Goal: Task Accomplishment & Management: Manage account settings

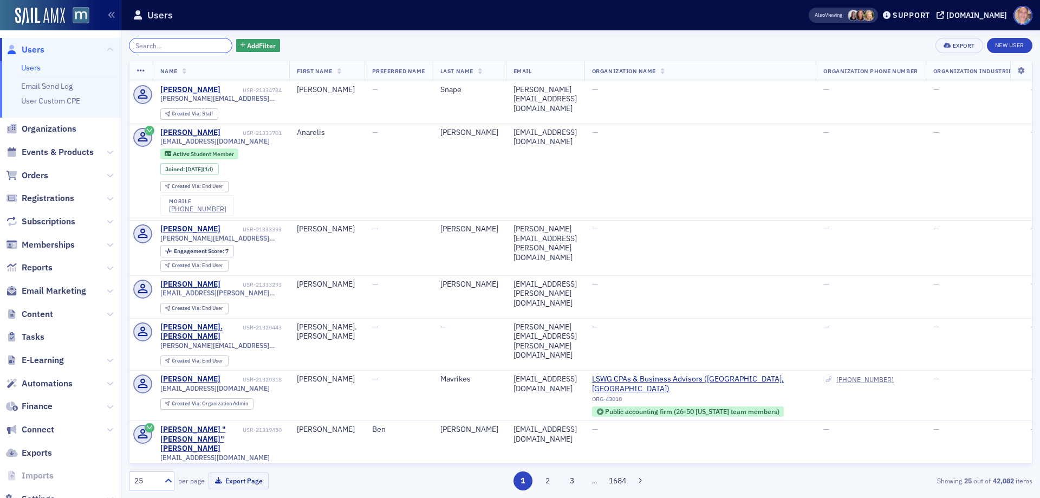
click at [143, 47] on input "search" at bounding box center [180, 45] width 103 height 15
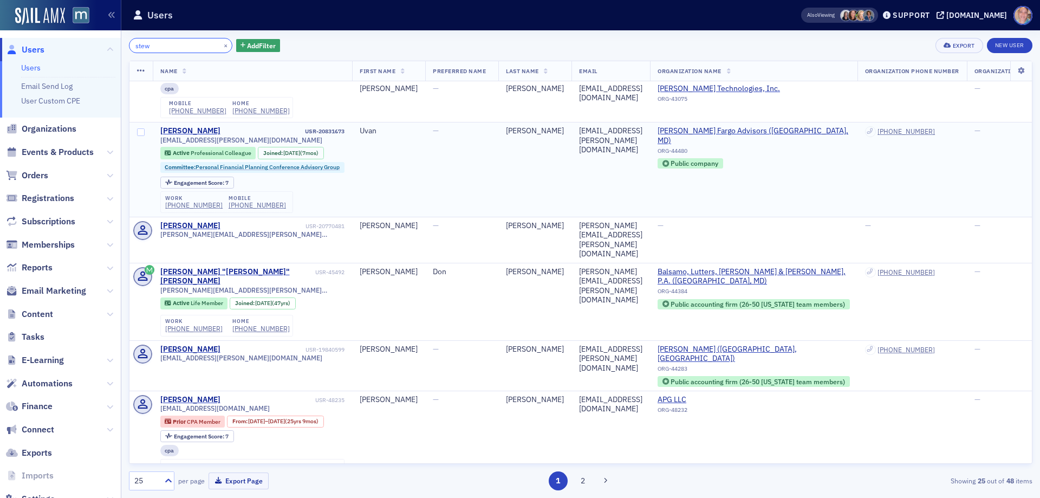
scroll to position [163, 0]
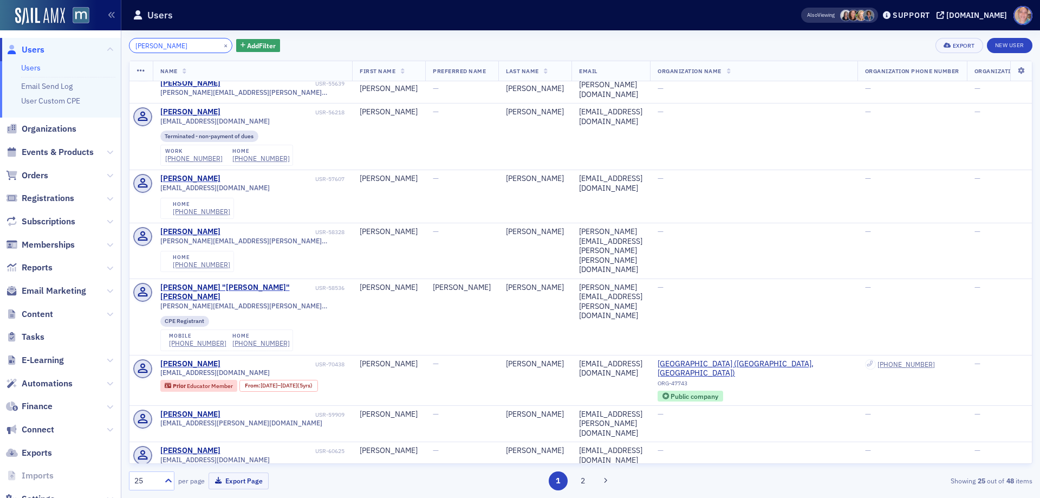
scroll to position [959, 0]
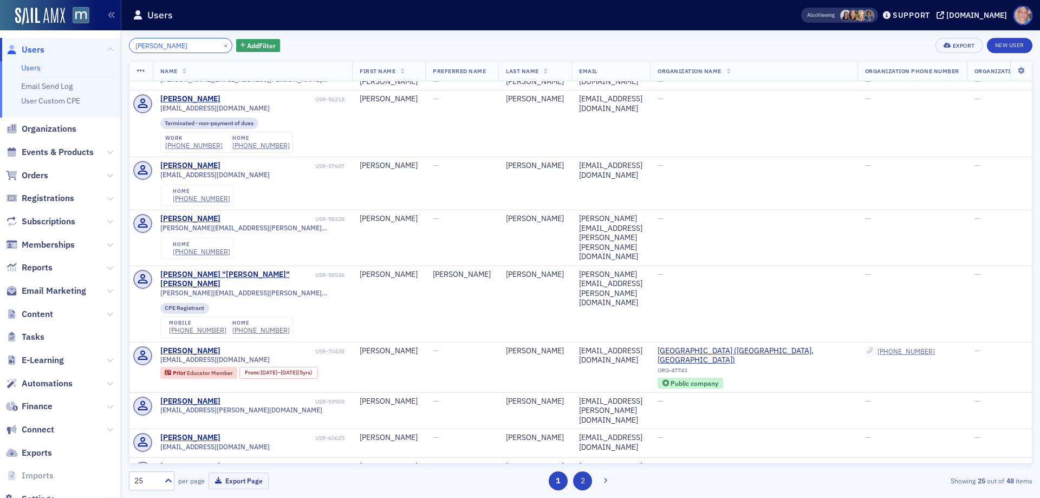
type input "stewart"
click at [583, 480] on button "2" at bounding box center [582, 480] width 19 height 19
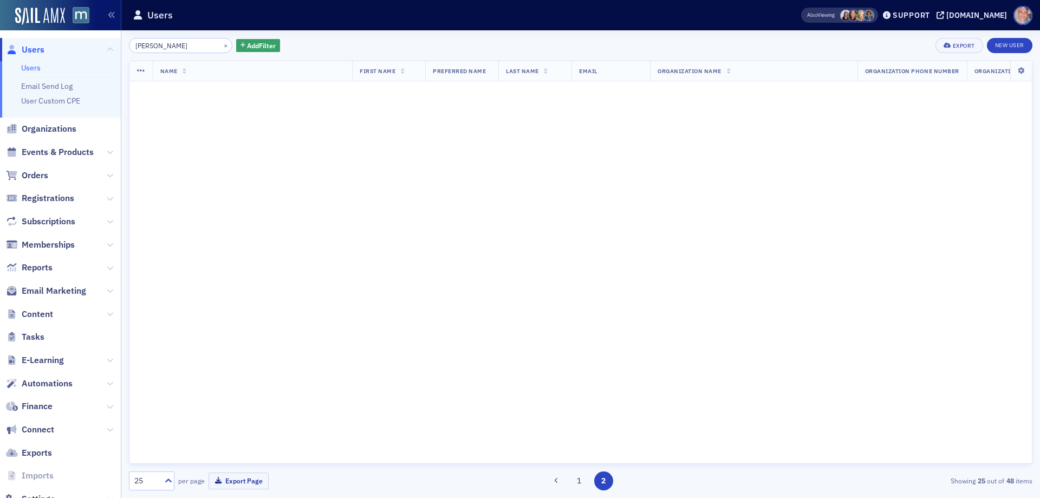
scroll to position [0, 0]
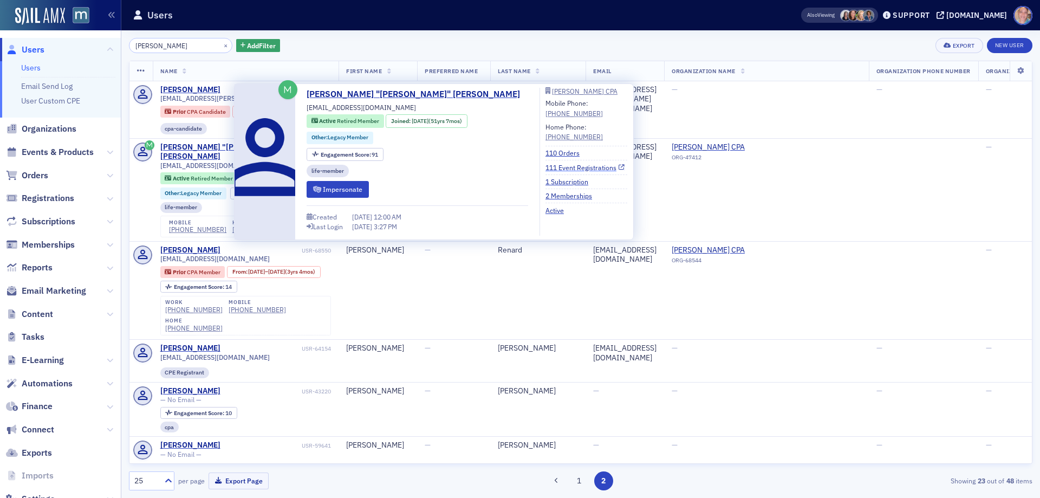
click at [545, 170] on link "111 Event Registrations" at bounding box center [584, 168] width 79 height 10
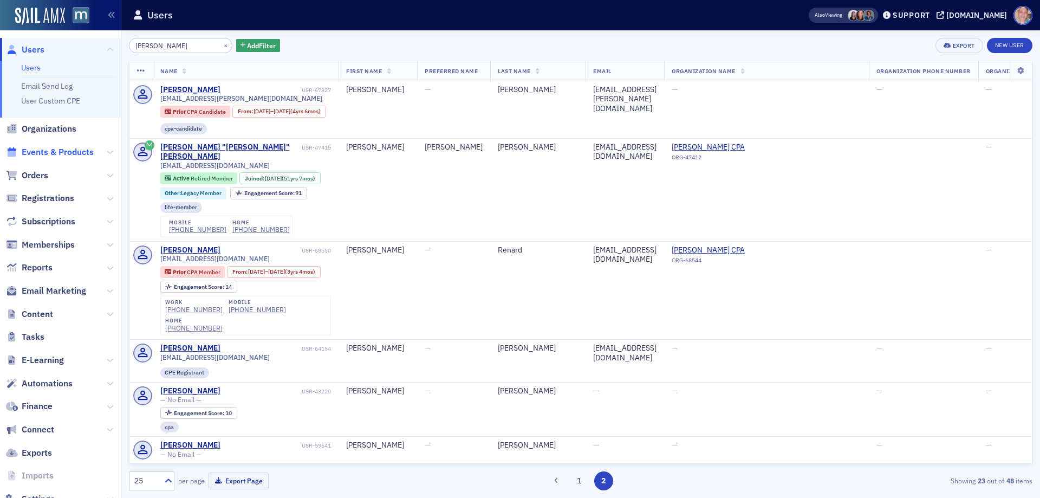
click at [49, 152] on span "Events & Products" at bounding box center [58, 152] width 72 height 12
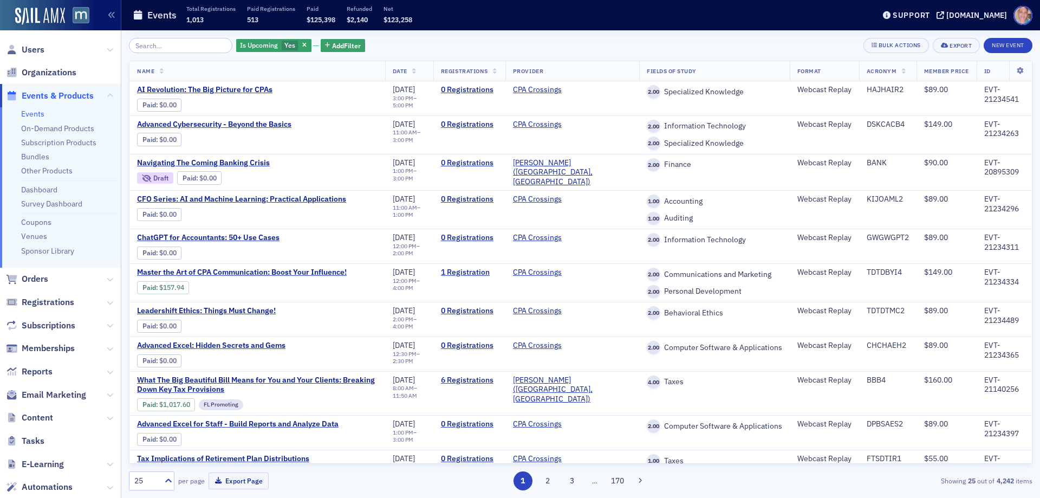
scroll to position [528, 0]
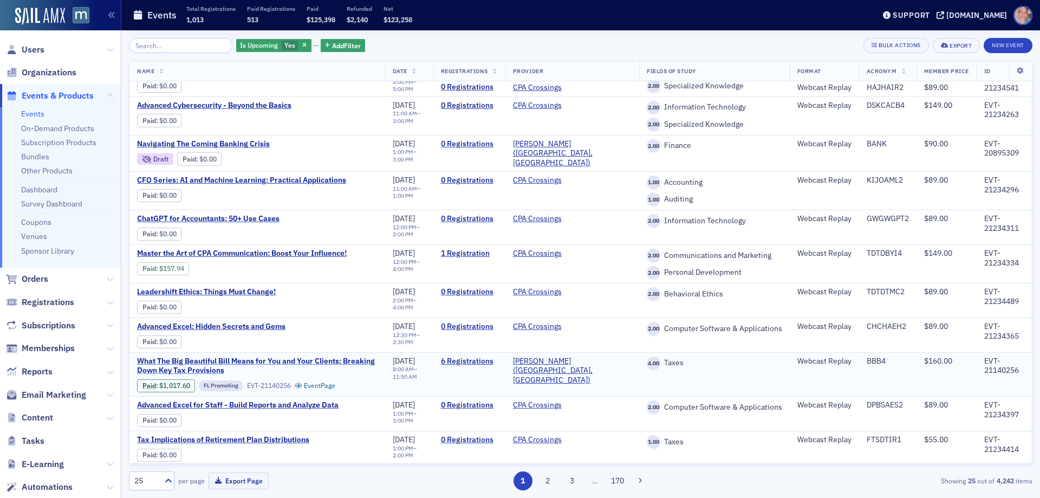
click at [173, 369] on span "What The Big Beautiful Bill Means for You and Your Clients: Breaking Down Key T…" at bounding box center [257, 365] width 241 height 19
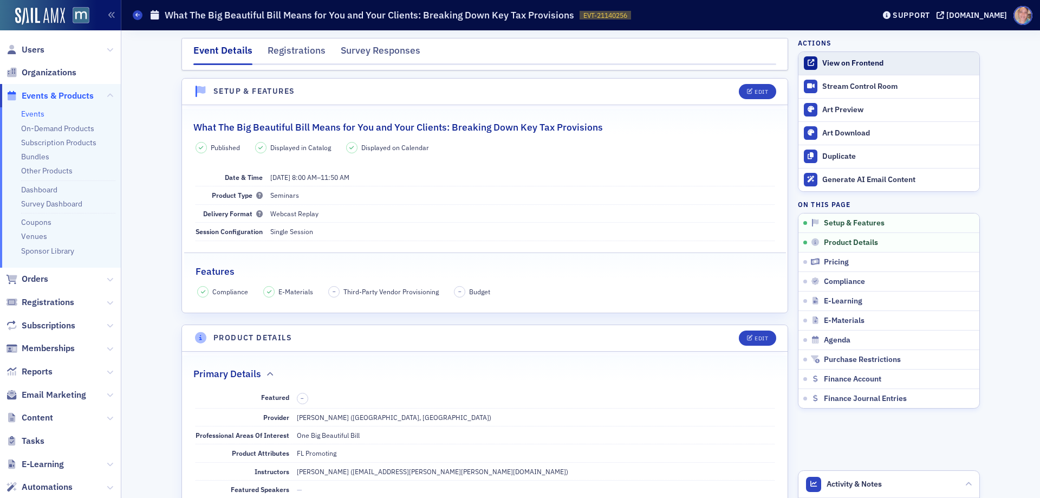
click at [848, 62] on div "View on Frontend" at bounding box center [898, 64] width 152 height 10
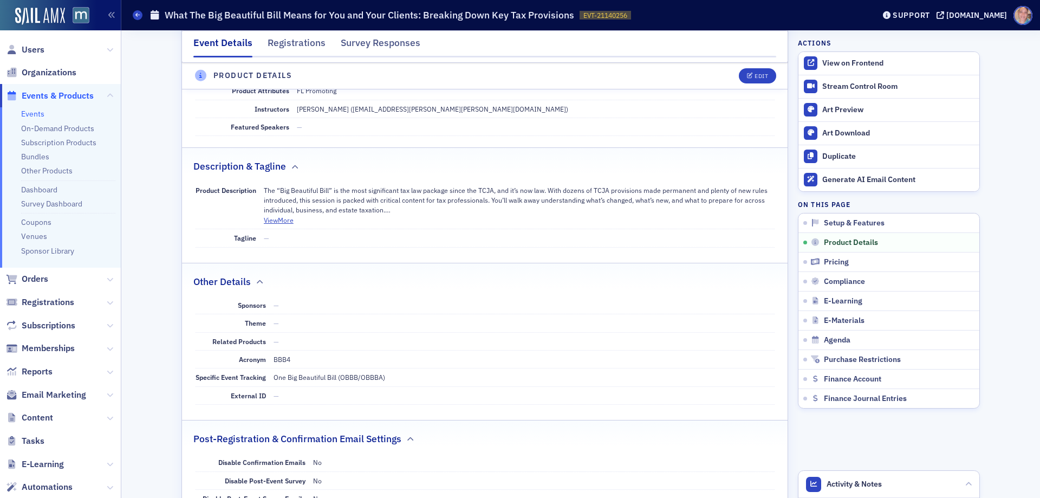
scroll to position [433, 0]
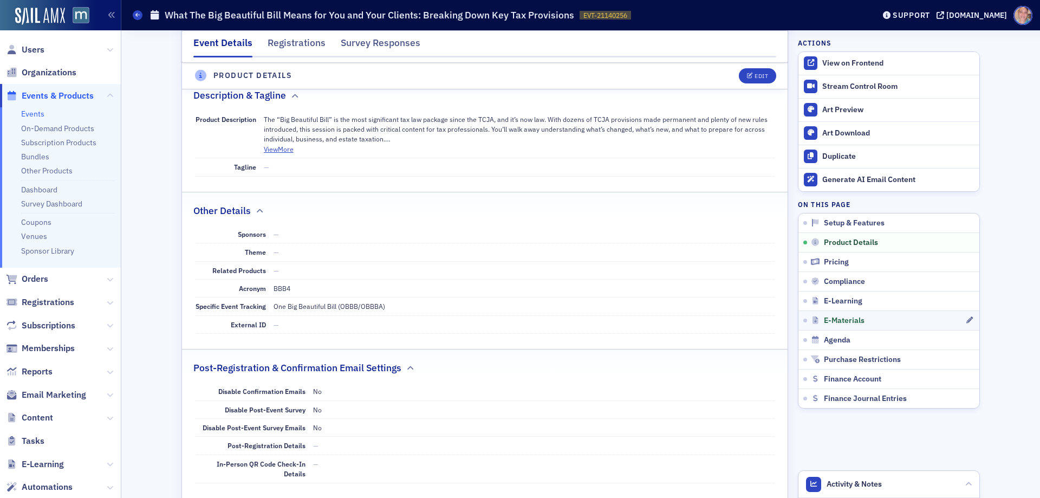
click at [897, 326] on link "E-Materials" at bounding box center [888, 320] width 181 height 20
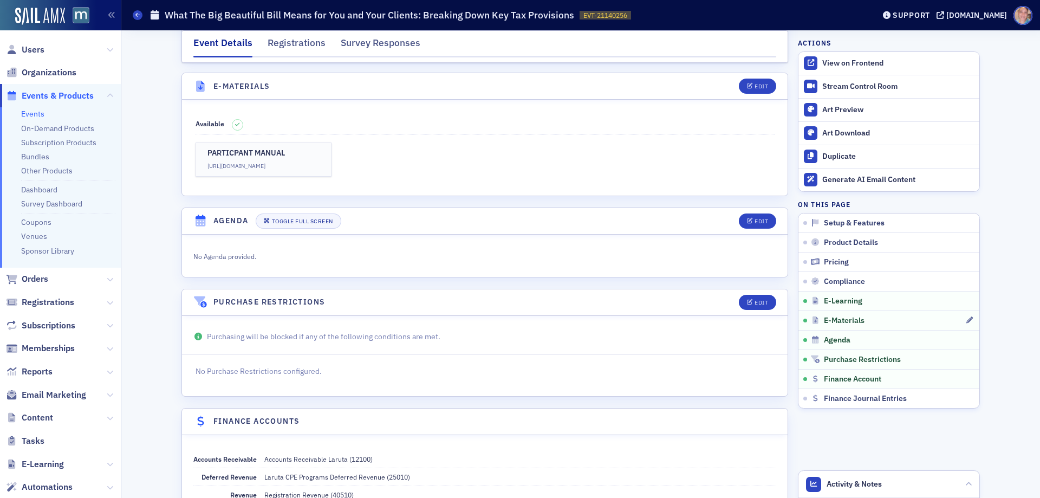
scroll to position [1624, 0]
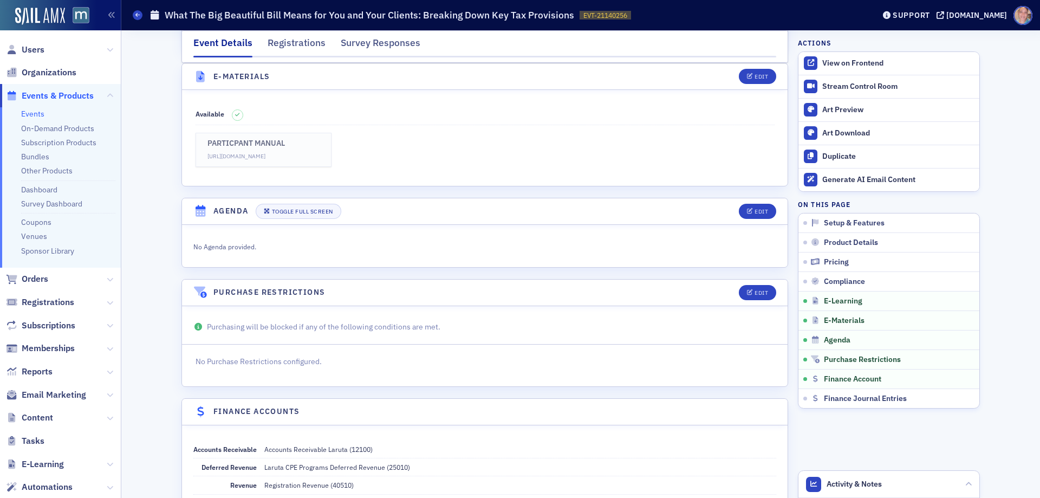
click at [297, 147] on h3 "PARTICPANT MANUAL" at bounding box center [263, 144] width 113 height 10
click at [133, 15] on span at bounding box center [138, 15] width 10 height 10
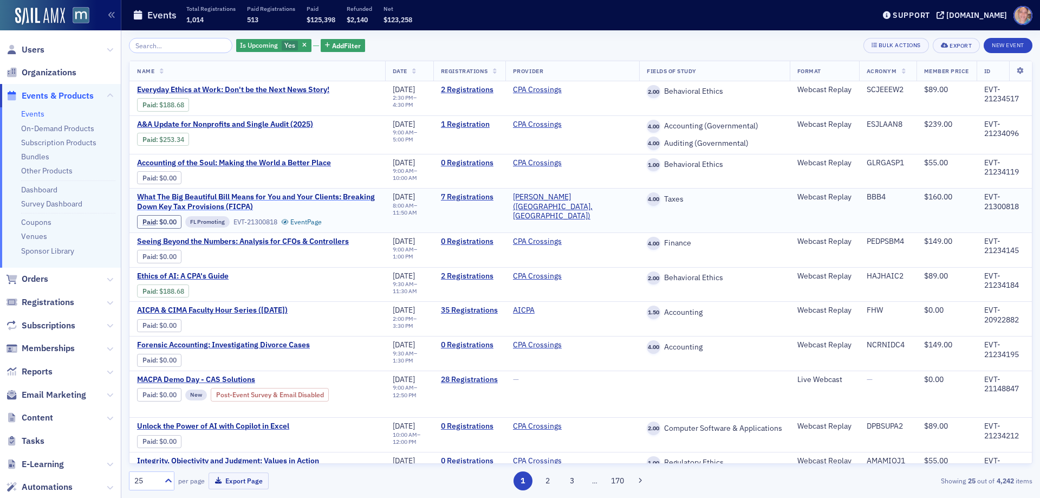
click at [206, 198] on span "What The Big Beautiful Bill Means for You and Your Clients: Breaking Down Key T…" at bounding box center [257, 201] width 241 height 19
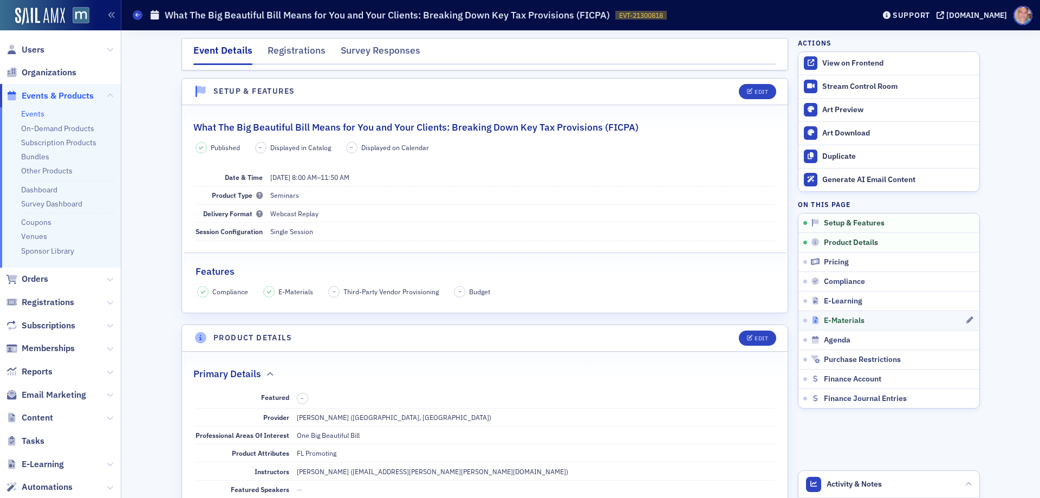
click at [871, 320] on div "E-Materials" at bounding box center [888, 321] width 154 height 10
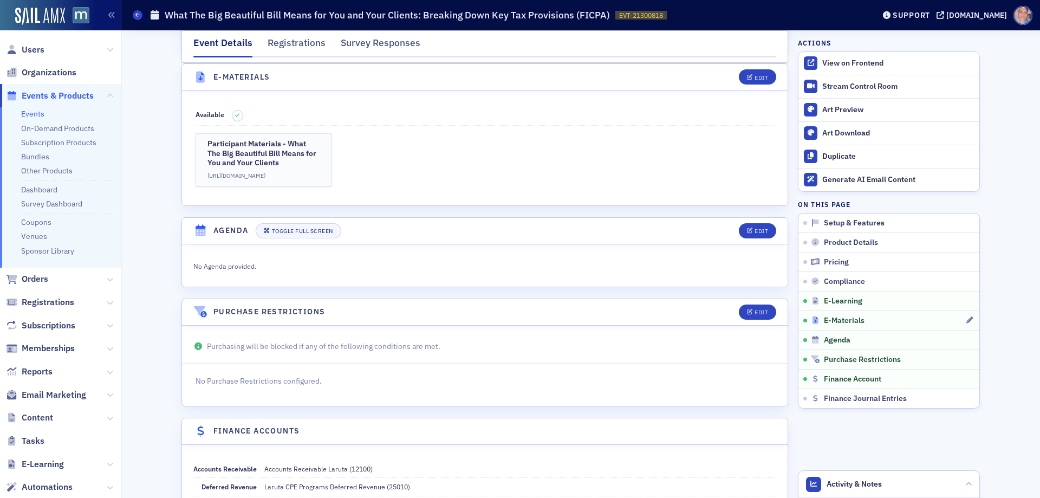
scroll to position [1669, 0]
click at [272, 152] on h3 "Participant Materials - What The Big Beautiful Bill Means for You and Your Clie…" at bounding box center [263, 153] width 113 height 29
click at [757, 79] on div "Edit" at bounding box center [762, 77] width 14 height 6
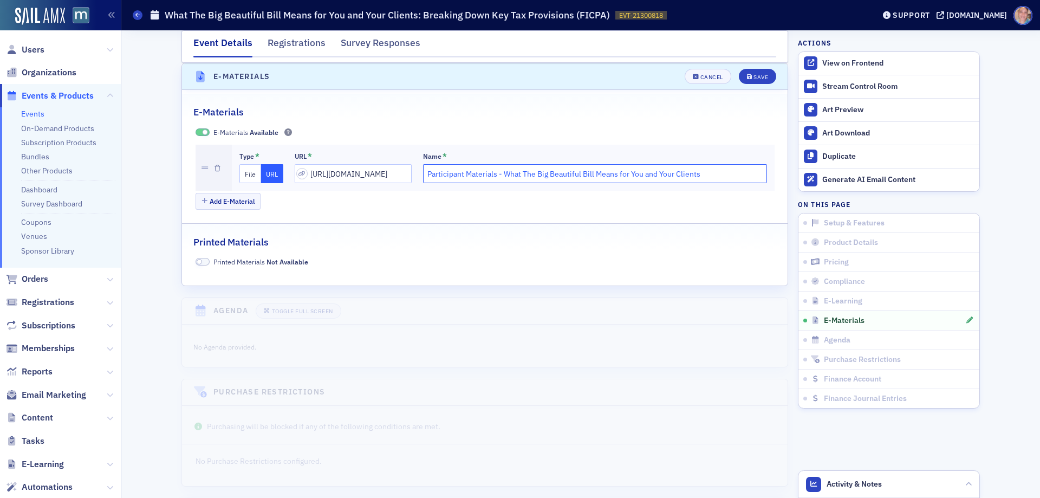
click at [480, 172] on input "Participant Materials - What The Big Beautiful Bill Means for You and Your Clie…" at bounding box center [595, 173] width 344 height 19
click at [482, 174] on input "Participant Materials - What The Big Beautiful Bill Means for You and Your Clie…" at bounding box center [595, 173] width 344 height 19
click at [324, 166] on input "https://docs.google.com/document/d/1qpYJQ0K64vgSohZWhYdAMAubGFU87oeCC6U2ez4mvt8…" at bounding box center [353, 173] width 117 height 19
click at [355, 176] on input "https://docs.google.com/document/d/1qpYJQ0K64vgSohZWhYdAMAubGFU87oeCC6U2ez4mvt8…" at bounding box center [353, 173] width 117 height 19
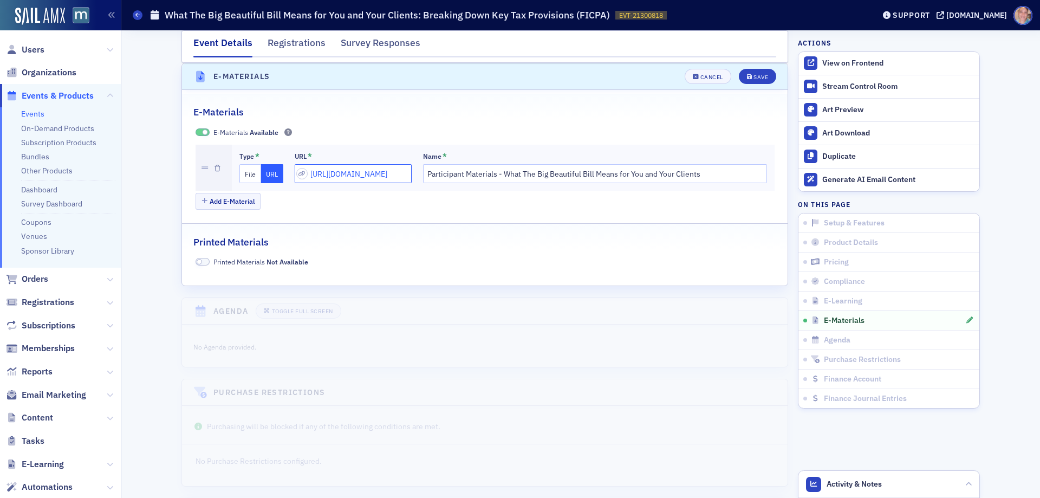
click at [355, 176] on input "https://docs.google.com/document/d/1qpYJQ0K64vgSohZWhYdAMAubGFU87oeCC6U2ez4mvt8…" at bounding box center [353, 173] width 117 height 19
paste input "rive.google.com/file/d/1FU-mLEDj9cNgxSANUbbjcYNv_RoEkSRQ/view"
type input "https://drive.google.com/file/d/1FU-mLEDj9cNgxSANUbbjcYNv_RoEkSRQ/view"
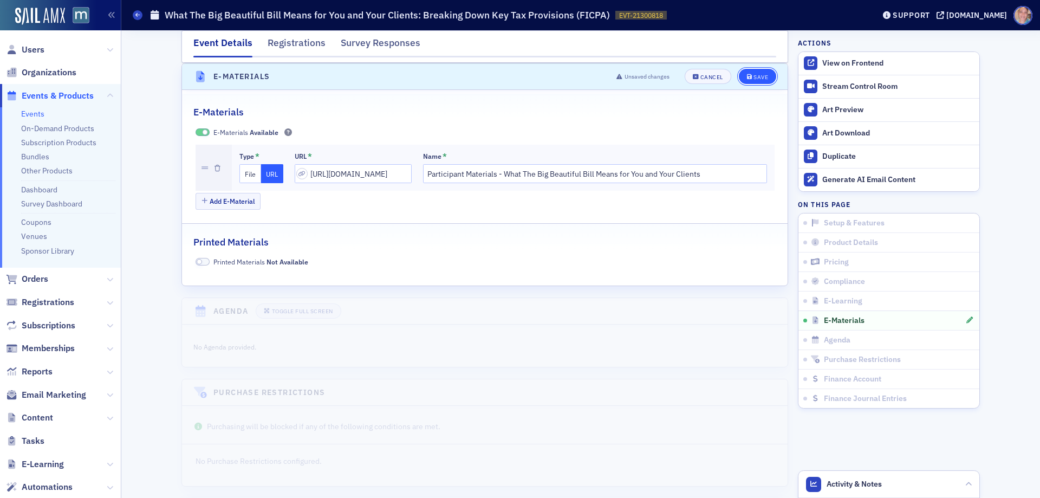
click at [749, 82] on button "Save" at bounding box center [757, 76] width 37 height 15
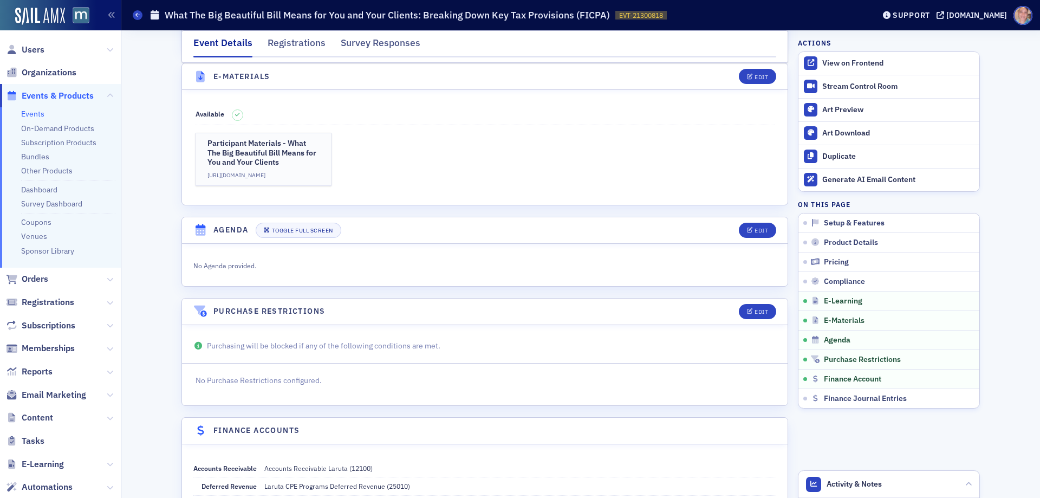
click at [41, 114] on link "Events" at bounding box center [32, 114] width 23 height 10
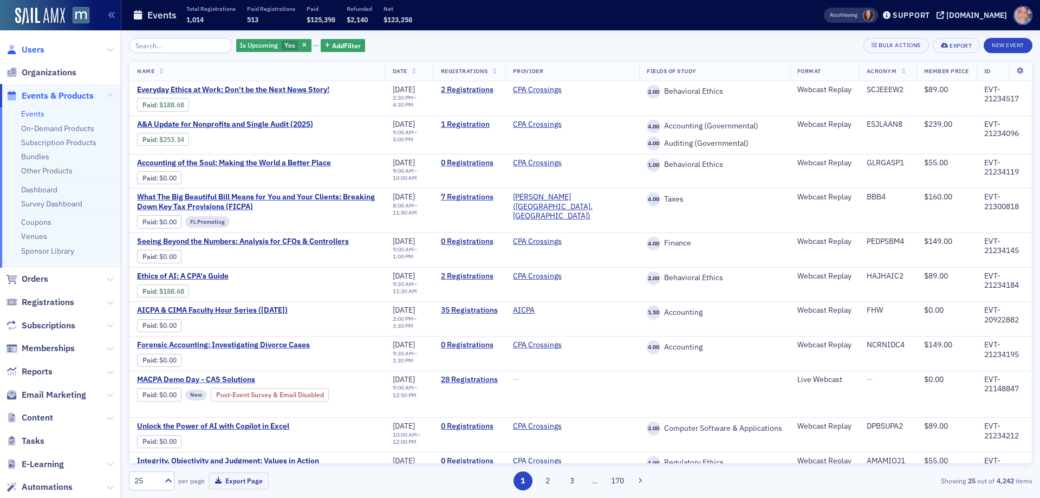
click at [37, 51] on span "Users" at bounding box center [33, 50] width 23 height 12
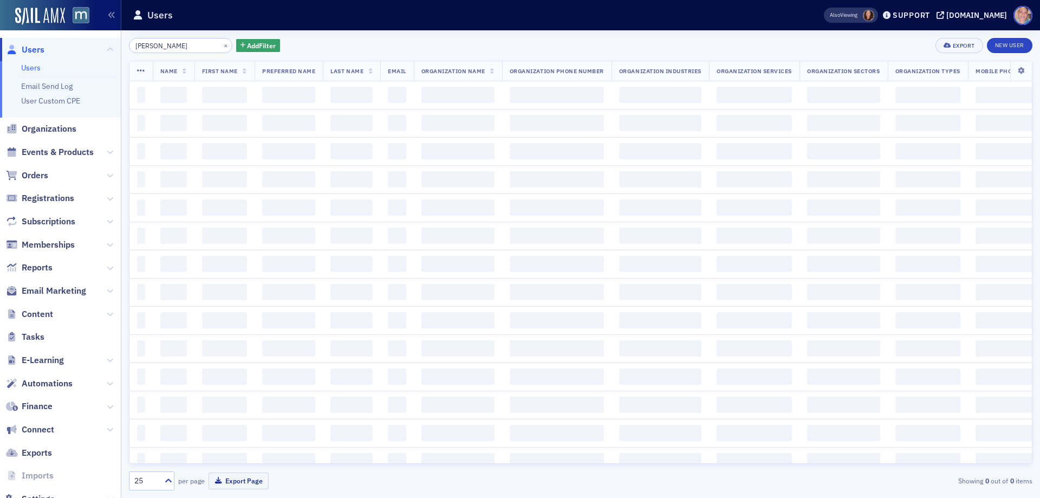
drag, startPoint x: 193, startPoint y: 43, endPoint x: 90, endPoint y: 43, distance: 102.9
click at [90, 43] on div "Users Users Email Send Log User Custom CPE Organizations Events & Products Orde…" at bounding box center [520, 249] width 1040 height 498
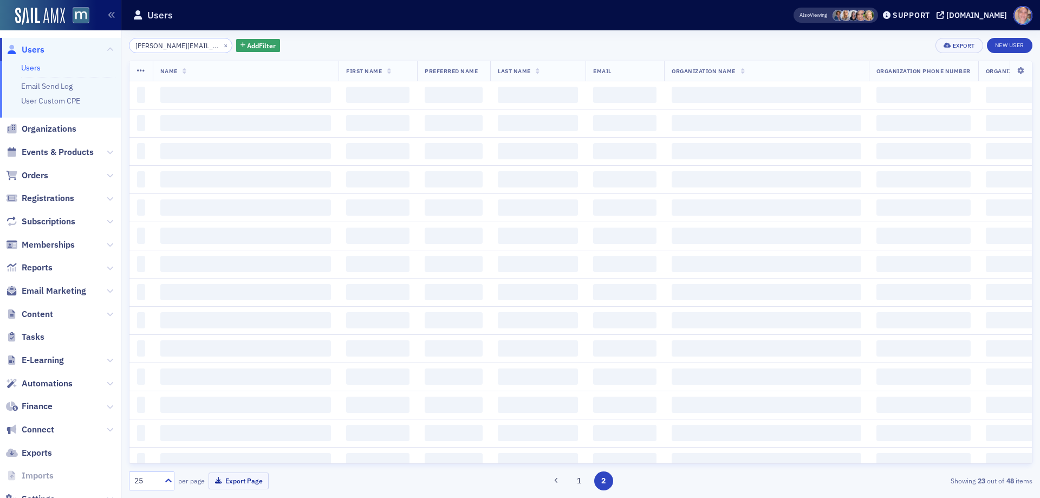
scroll to position [0, 32]
type input "darren.hirsowitz@thebreakers.com"
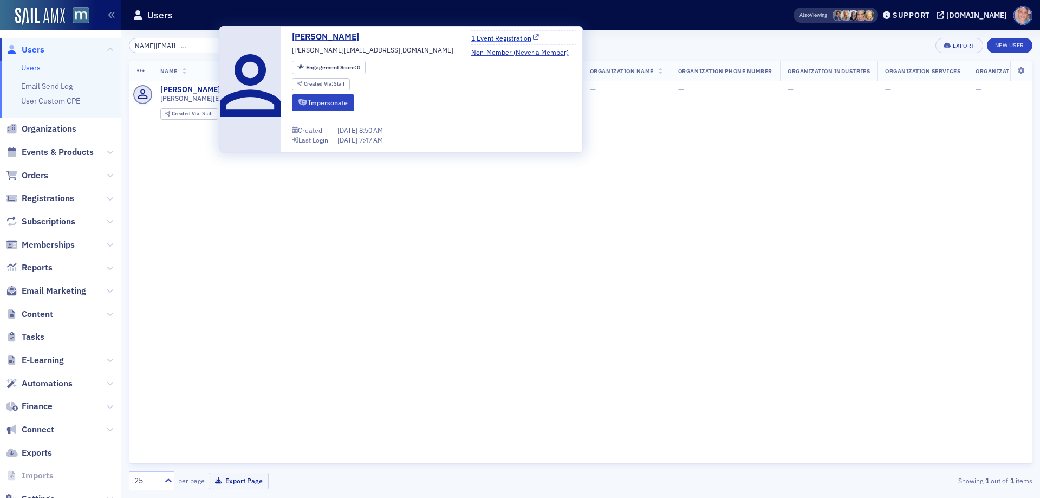
click at [471, 35] on link "1 Event Registration" at bounding box center [505, 38] width 68 height 10
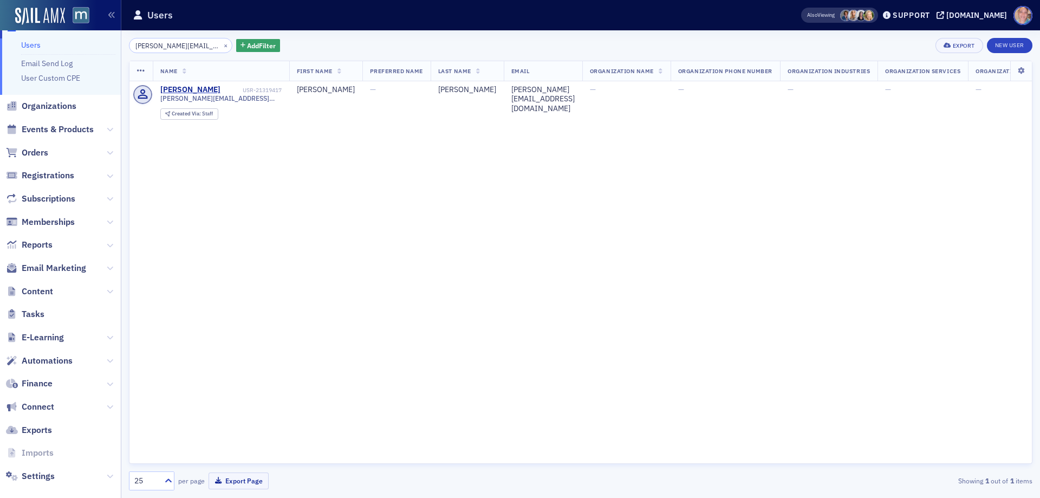
scroll to position [35, 0]
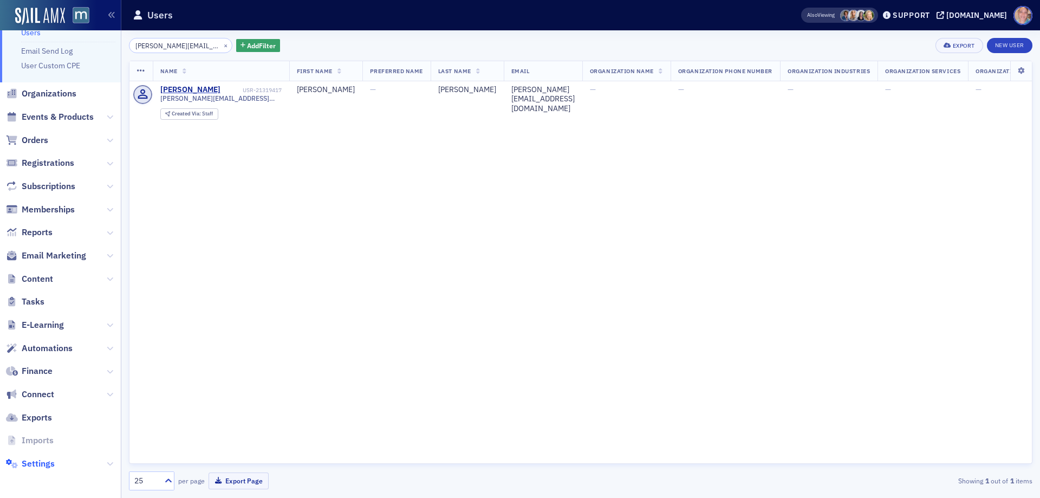
click at [34, 464] on span "Settings" at bounding box center [38, 464] width 33 height 12
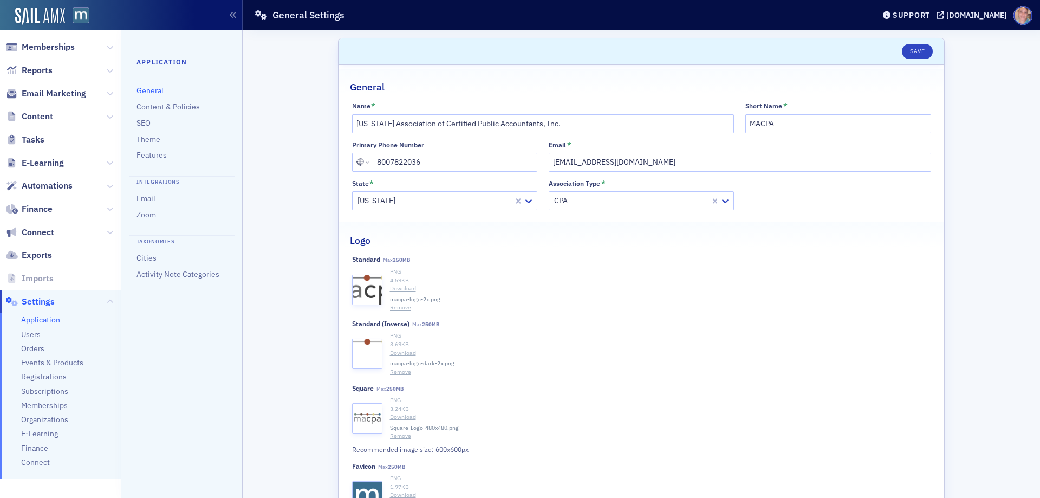
scroll to position [145, 0]
click at [47, 361] on span "Events & Products" at bounding box center [52, 359] width 62 height 10
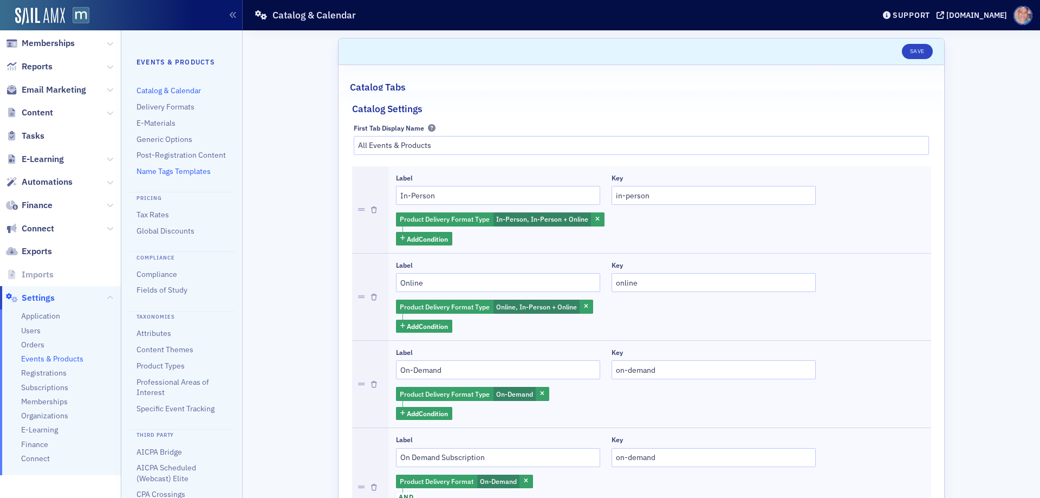
click at [169, 176] on link "Name Tags Templates" at bounding box center [174, 171] width 74 height 10
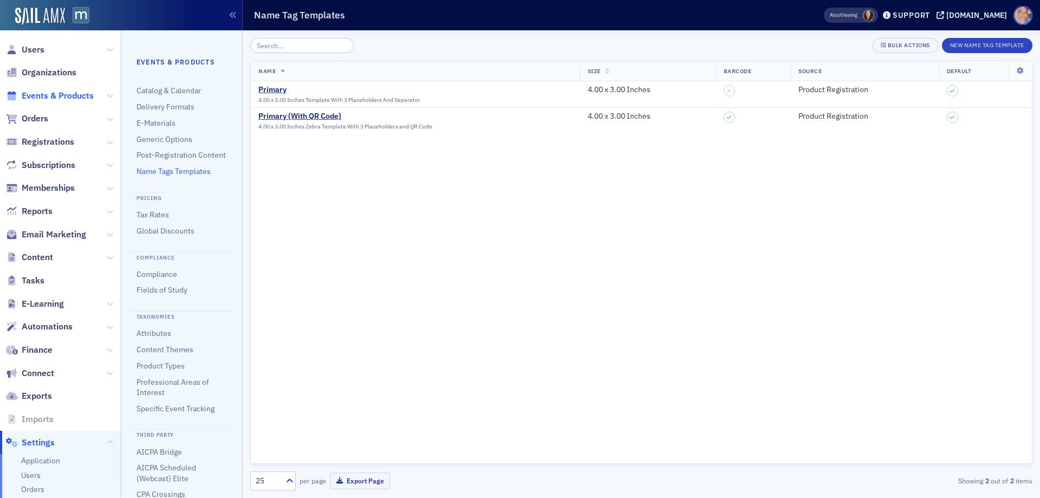
click at [44, 96] on span "Events & Products" at bounding box center [58, 96] width 72 height 12
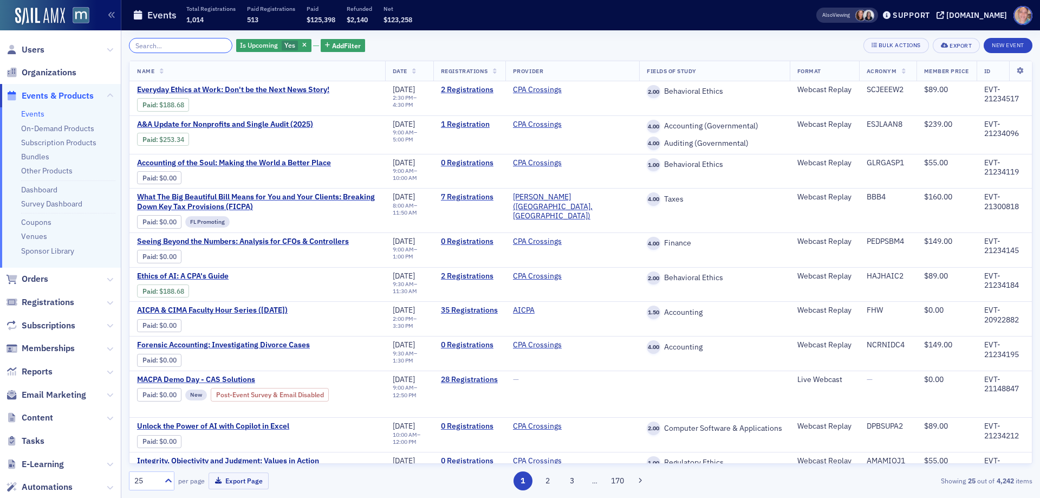
click at [166, 44] on input "search" at bounding box center [180, 45] width 103 height 15
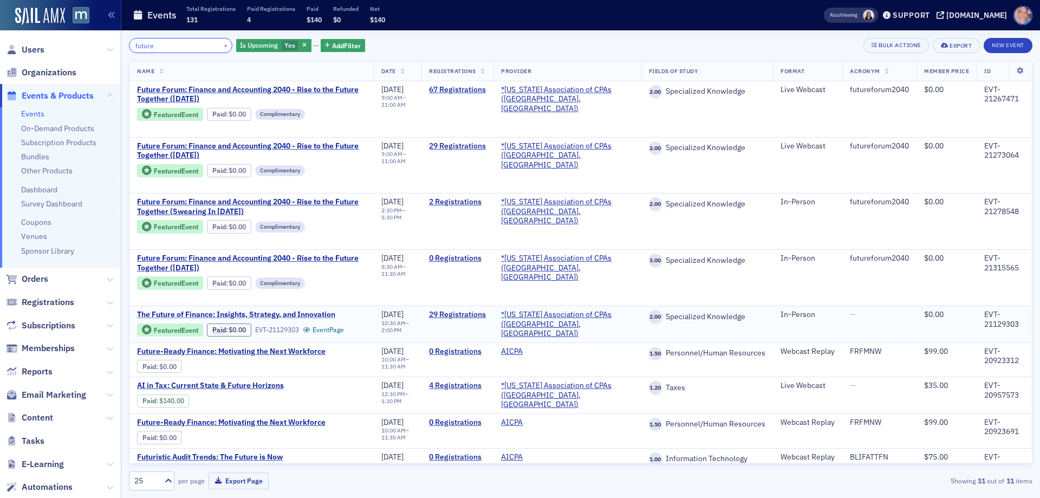
type input "future"
click at [204, 313] on span "The Future of Finance: Insights, Strategy, and Innovation" at bounding box center [236, 315] width 198 height 10
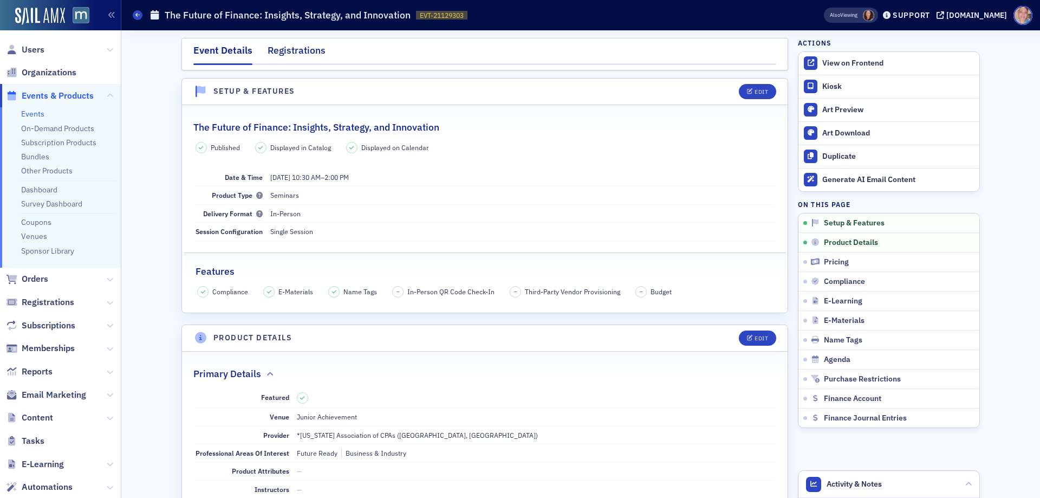
click at [280, 55] on div "Registrations" at bounding box center [297, 53] width 58 height 20
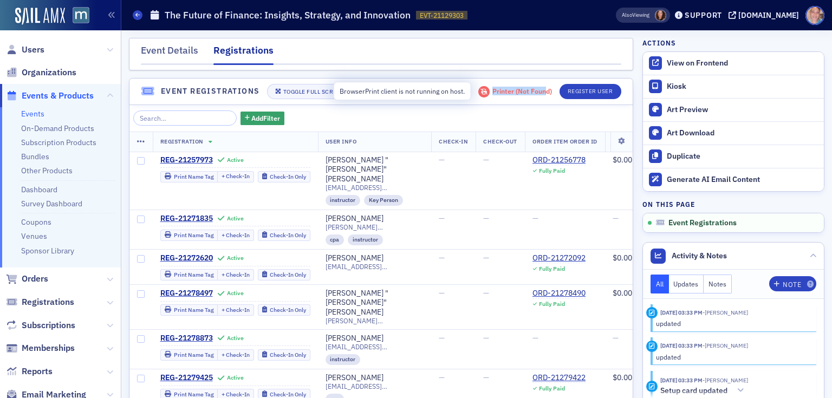
drag, startPoint x: 848, startPoint y: 1, endPoint x: 539, endPoint y: 89, distance: 321.5
click at [539, 89] on div "Printer ( Not Found ) Register User" at bounding box center [546, 91] width 152 height 15
click at [532, 93] on div "Printer ( Not Found )" at bounding box center [522, 91] width 60 height 8
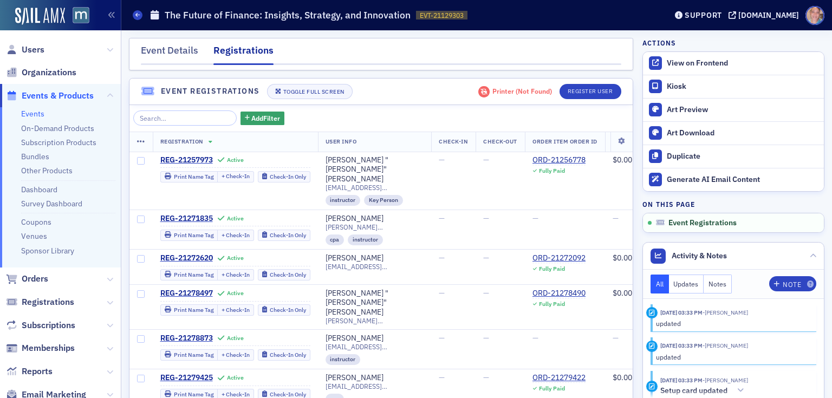
click at [534, 43] on nav "Event Details Registrations" at bounding box center [381, 54] width 480 height 22
click at [138, 142] on icon at bounding box center [141, 142] width 8 height 9
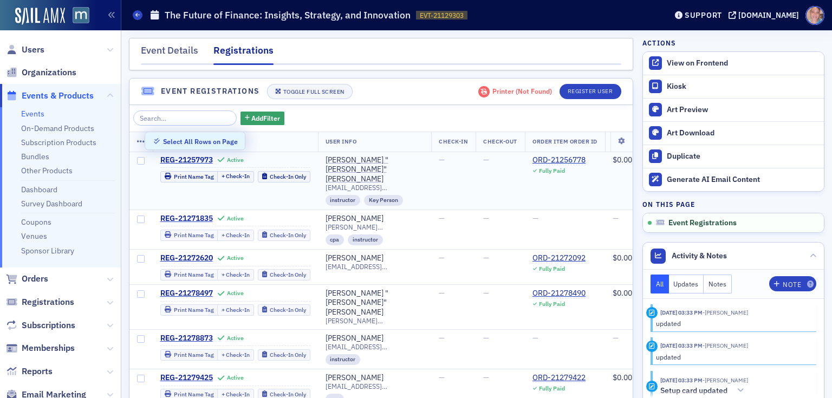
click at [139, 156] on span at bounding box center [140, 181] width 23 height 58
click at [139, 160] on input "checkbox" at bounding box center [141, 161] width 8 height 8
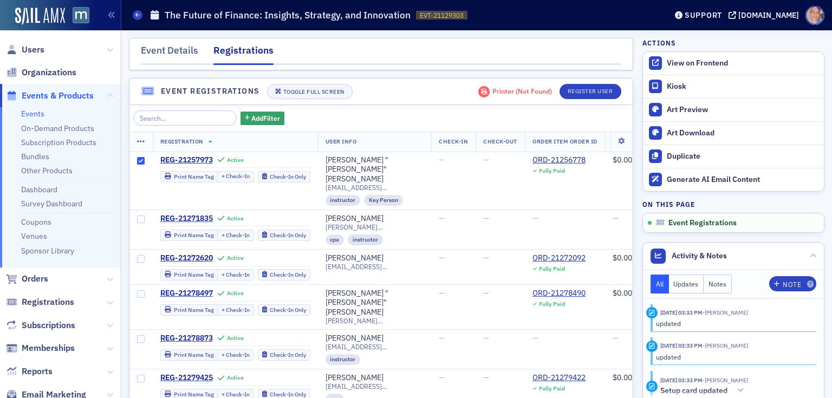
click at [139, 143] on icon at bounding box center [141, 142] width 8 height 9
click at [189, 139] on div "Select All Rows on Page" at bounding box center [200, 142] width 75 height 6
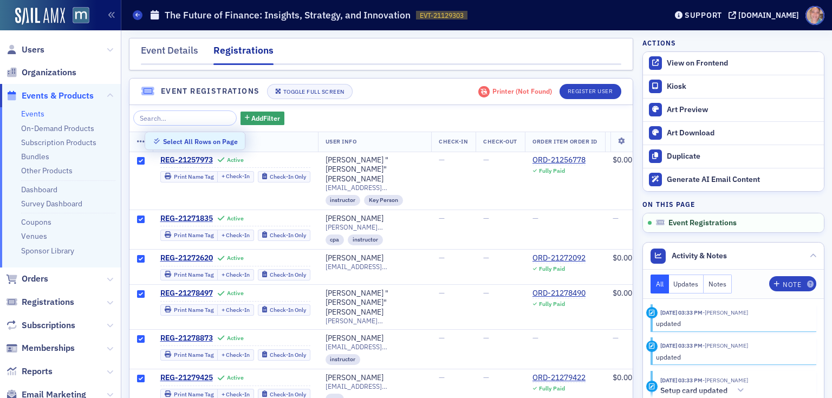
checkbox input "true"
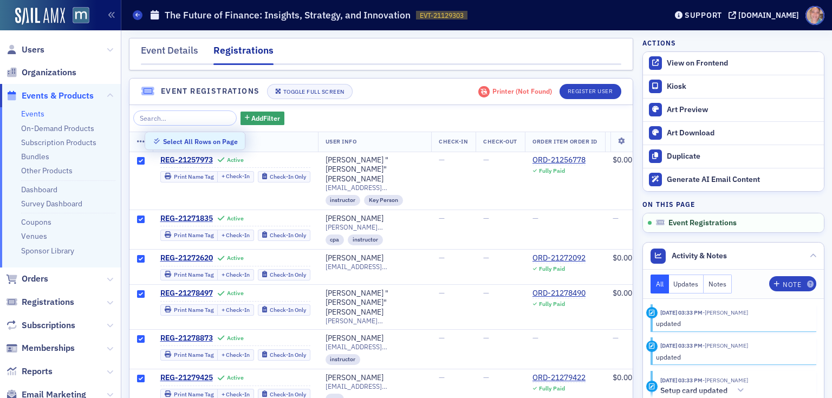
checkbox input "true"
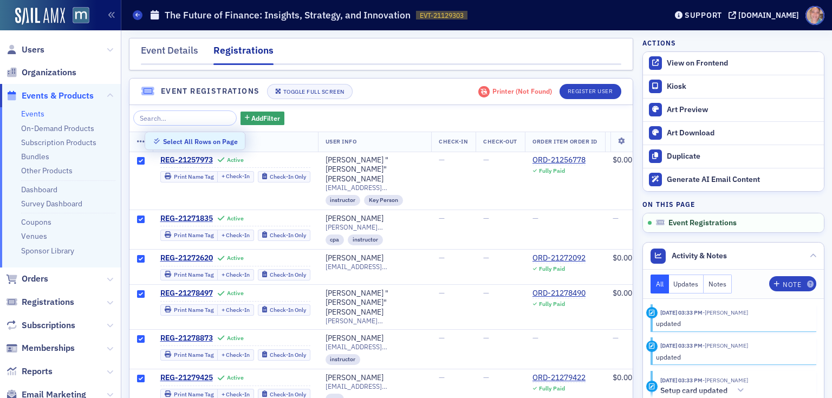
checkbox input "true"
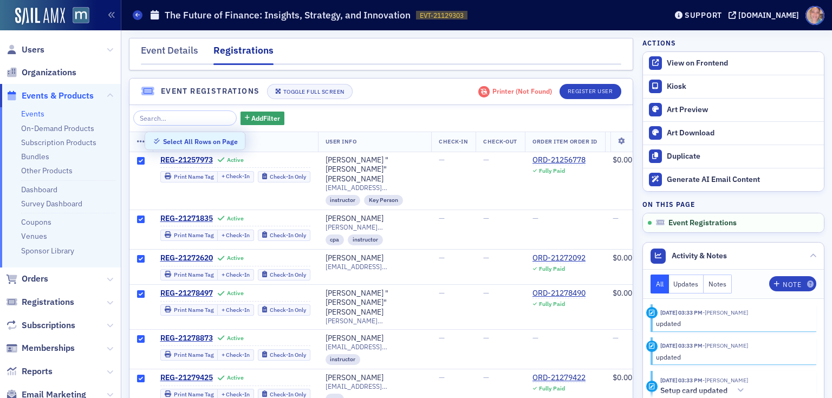
checkbox input "true"
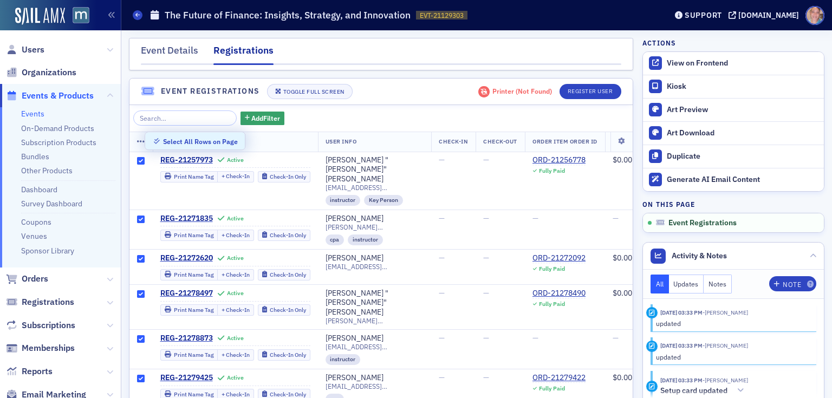
checkbox input "true"
click at [167, 142] on div "Deselect All Rows on Page" at bounding box center [204, 142] width 82 height 6
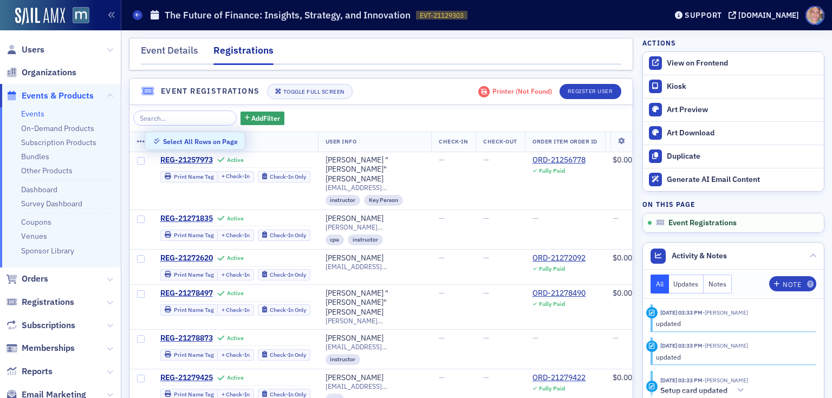
click at [30, 115] on link "Events" at bounding box center [32, 114] width 23 height 10
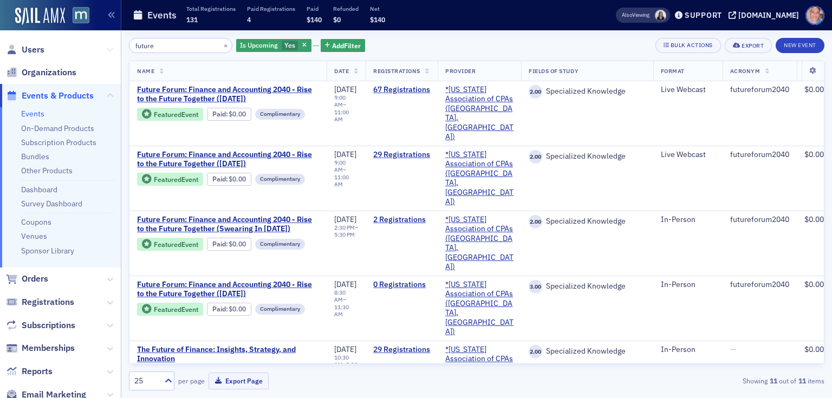
drag, startPoint x: 132, startPoint y: 42, endPoint x: 103, endPoint y: 45, distance: 28.8
click at [69, 40] on div "Users Organizations Events & Products Events On-Demand Products Subscription Pr…" at bounding box center [416, 199] width 832 height 398
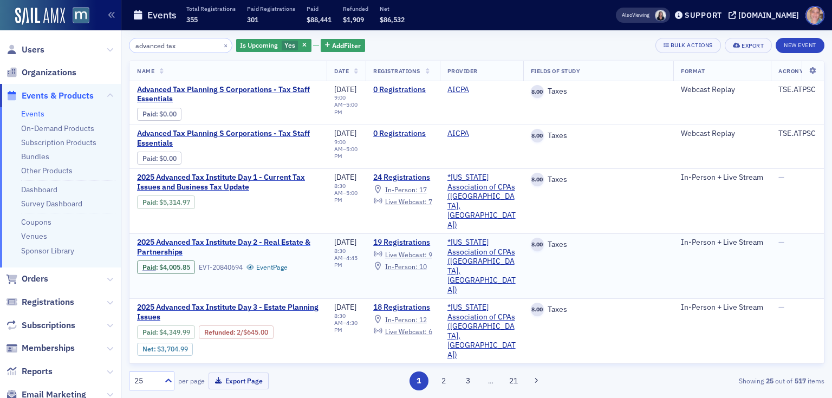
type input "advanced tax"
click at [167, 238] on span "2025 Advanced Tax Institute Day 2 - Real Estate & Partnerships" at bounding box center [228, 247] width 182 height 19
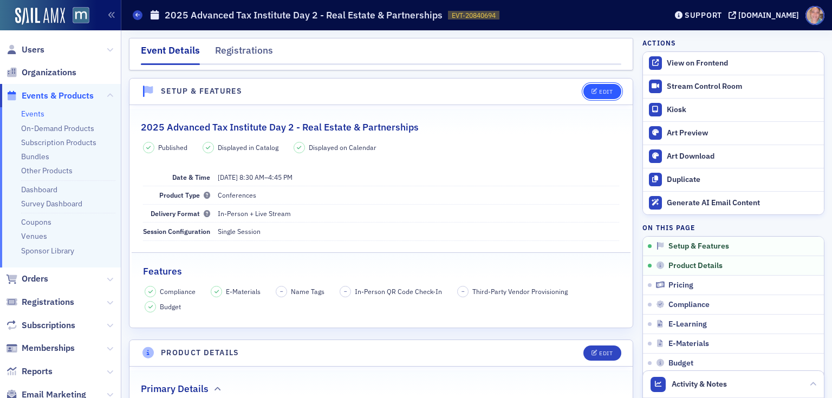
click at [592, 89] on icon "button" at bounding box center [595, 92] width 7 height 6
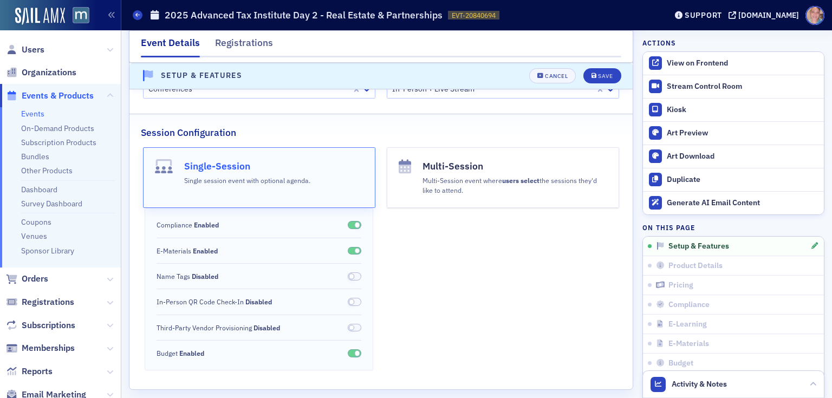
scroll to position [188, 0]
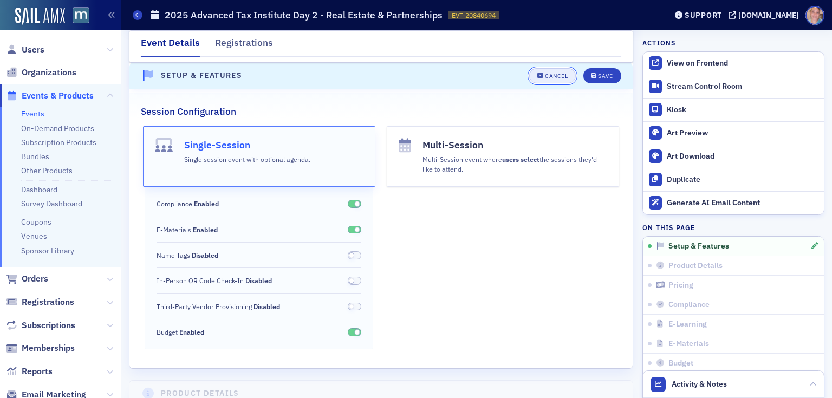
click at [555, 76] on div "Cancel" at bounding box center [556, 76] width 23 height 6
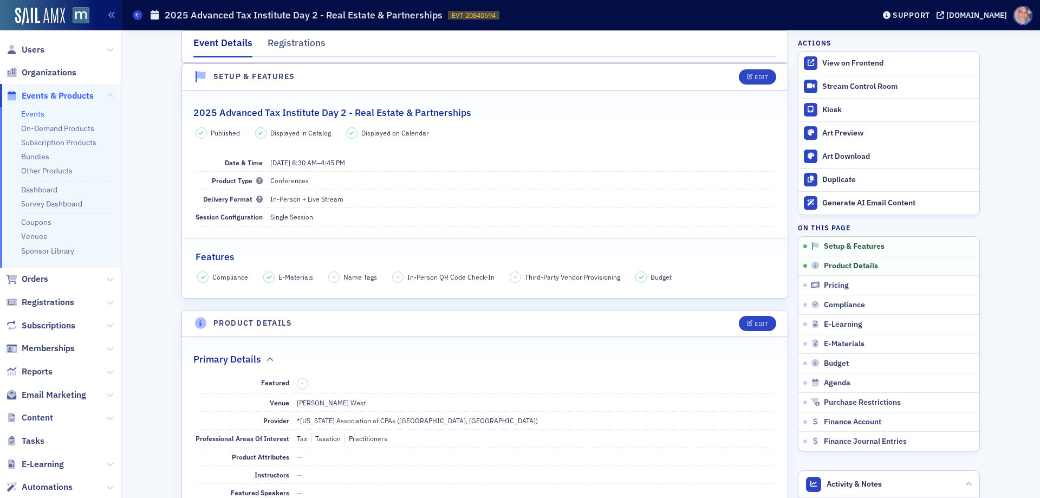
scroll to position [15, 0]
drag, startPoint x: 824, startPoint y: 0, endPoint x: 627, endPoint y: 50, distance: 203.9
click at [627, 50] on nav "Event Details Registrations" at bounding box center [484, 47] width 583 height 22
click at [140, 14] on span at bounding box center [138, 15] width 10 height 10
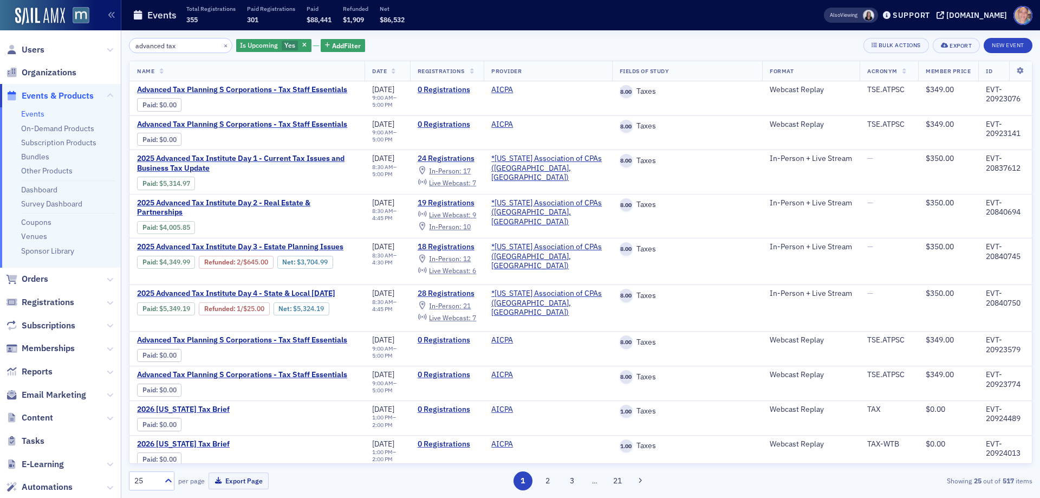
drag, startPoint x: 86, startPoint y: 43, endPoint x: 67, endPoint y: 44, distance: 18.4
click at [68, 43] on div "Users Organizations Events & Products Events On-Demand Products Subscription Pr…" at bounding box center [520, 249] width 1040 height 498
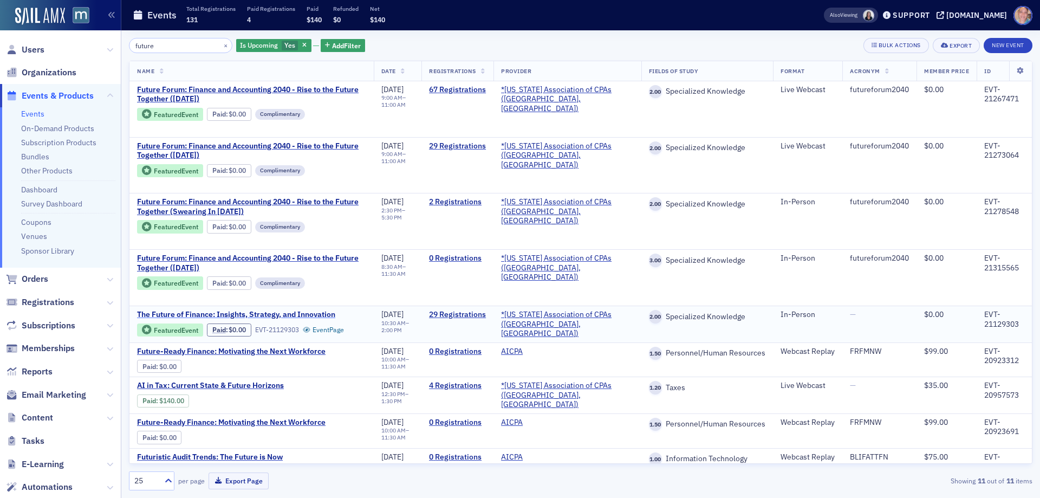
type input "future"
click at [212, 313] on span "The Future of Finance: Insights, Strategy, and Innovation" at bounding box center [236, 315] width 198 height 10
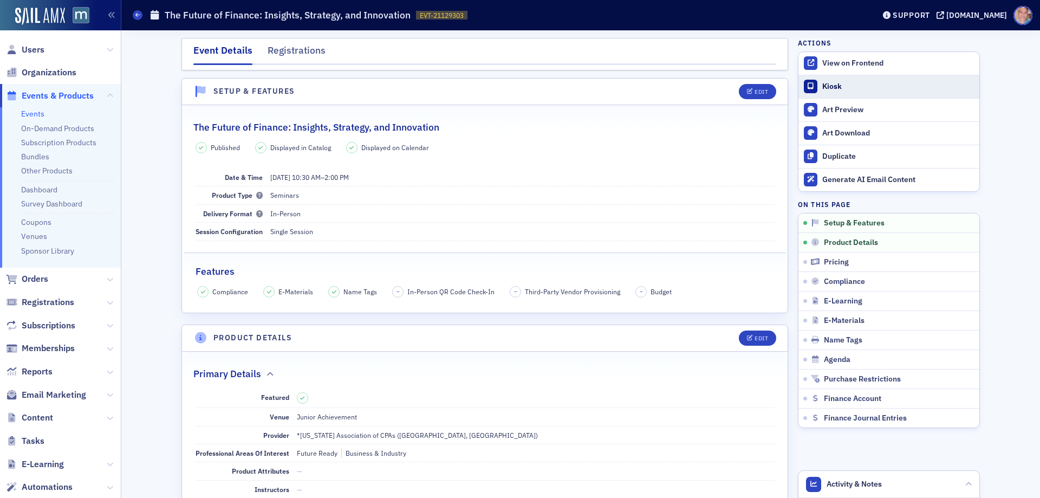
click at [833, 87] on div "Kiosk" at bounding box center [898, 87] width 152 height 10
click at [299, 53] on div "Registrations" at bounding box center [297, 53] width 58 height 20
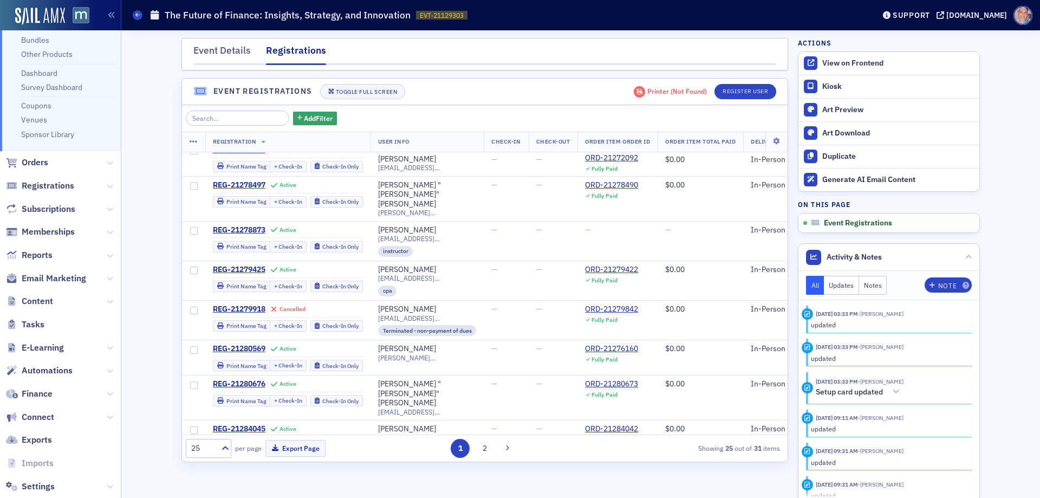
scroll to position [139, 0]
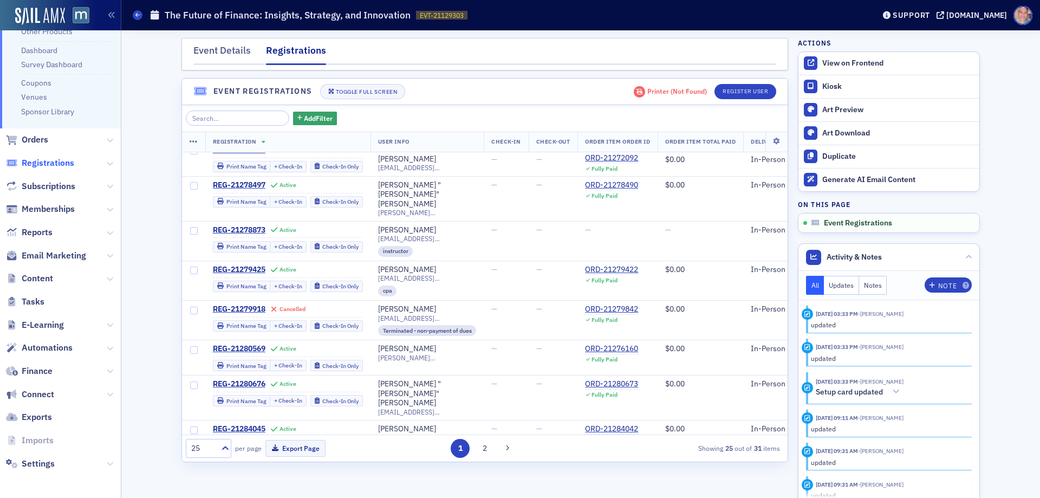
drag, startPoint x: 1020, startPoint y: 0, endPoint x: 38, endPoint y: 161, distance: 994.6
click at [38, 161] on span "Registrations" at bounding box center [48, 163] width 53 height 12
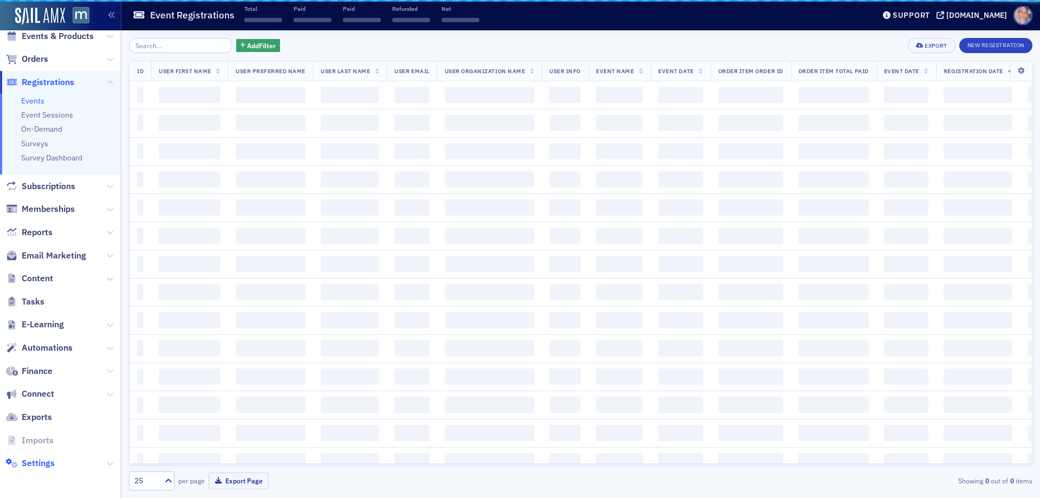
click at [37, 462] on span "Settings" at bounding box center [38, 463] width 33 height 12
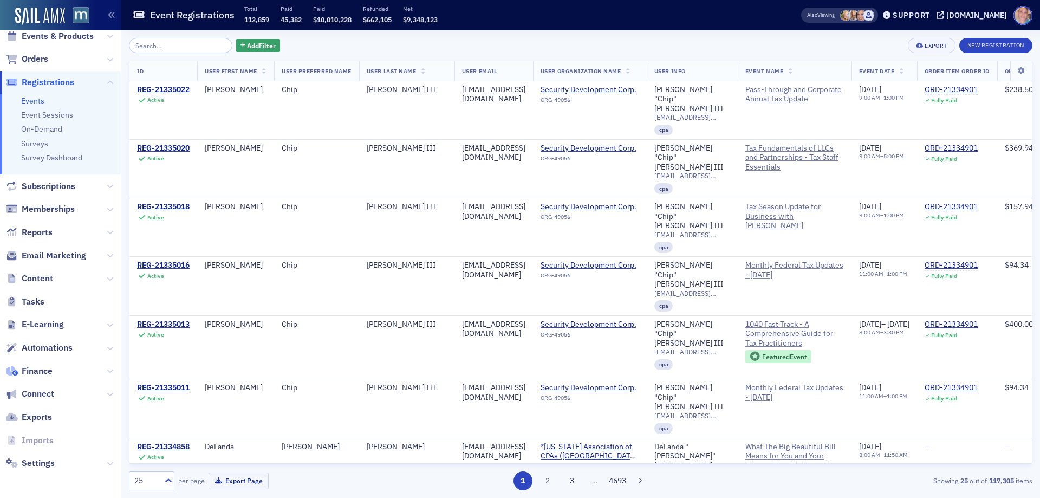
scroll to position [60, 0]
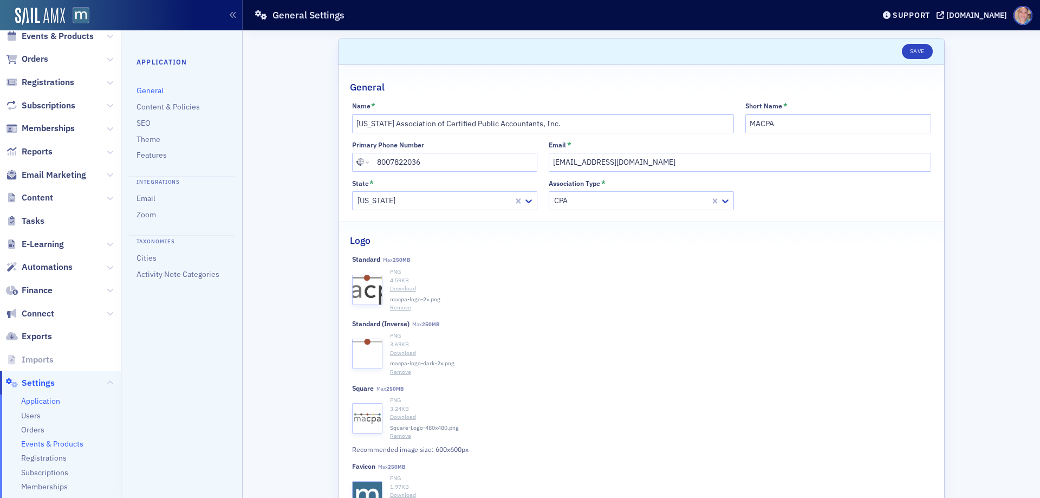
click at [67, 441] on span "Events & Products" at bounding box center [52, 444] width 62 height 10
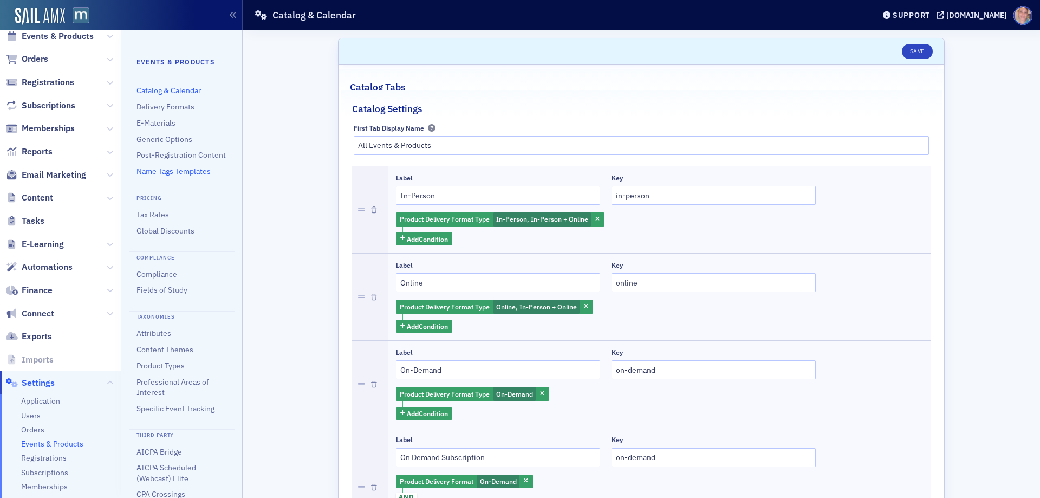
click at [163, 176] on link "Name Tags Templates" at bounding box center [174, 171] width 74 height 10
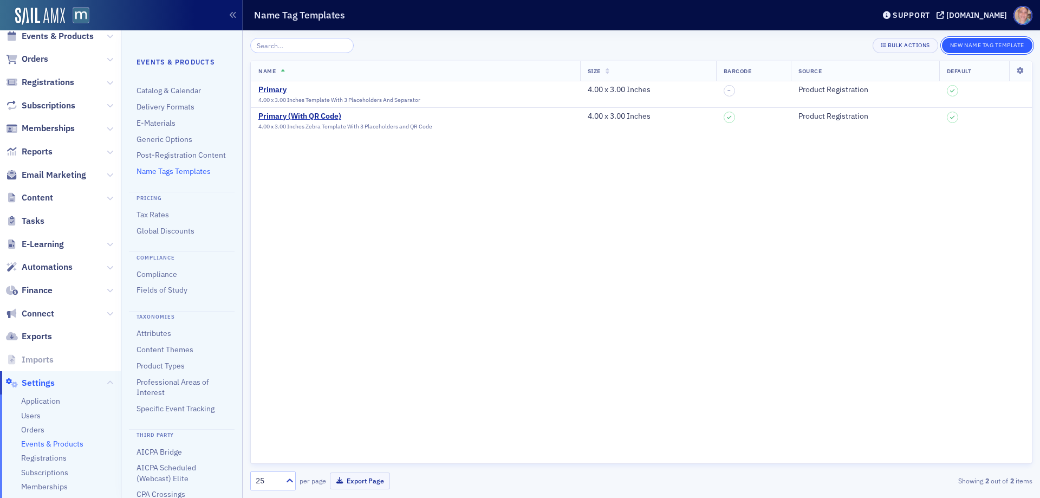
click at [992, 47] on button "New Name Tag Template" at bounding box center [987, 45] width 90 height 15
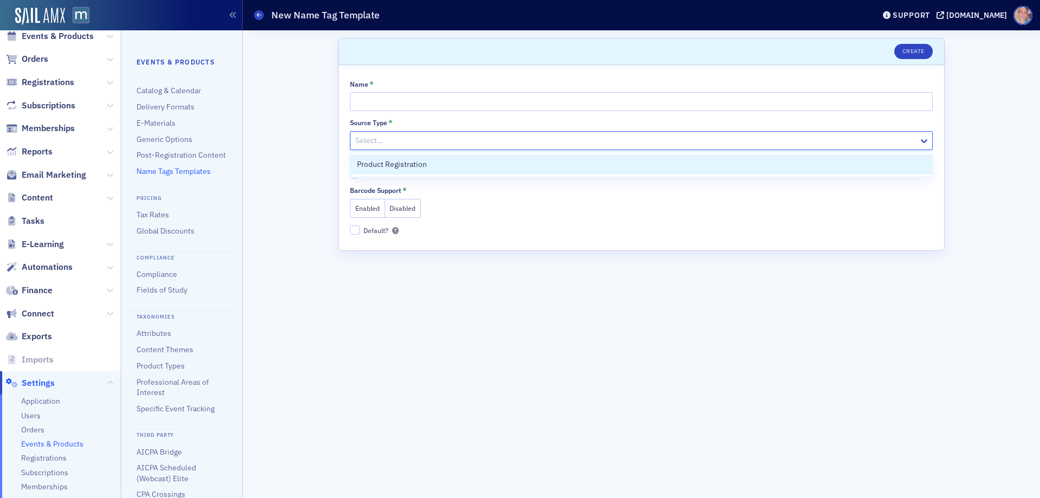
click at [658, 138] on div at bounding box center [635, 141] width 563 height 14
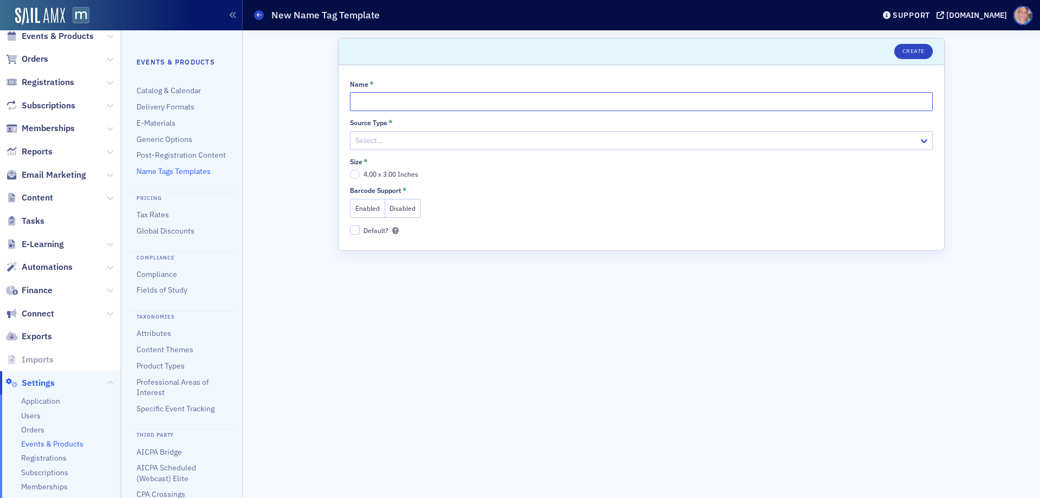
click at [505, 96] on input "Name *" at bounding box center [641, 101] width 583 height 19
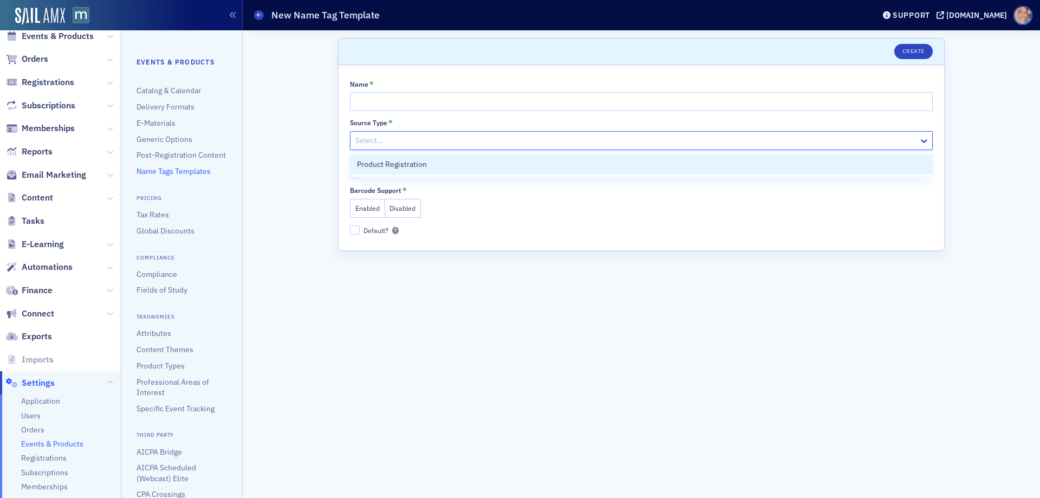
click at [482, 147] on div at bounding box center [635, 141] width 563 height 14
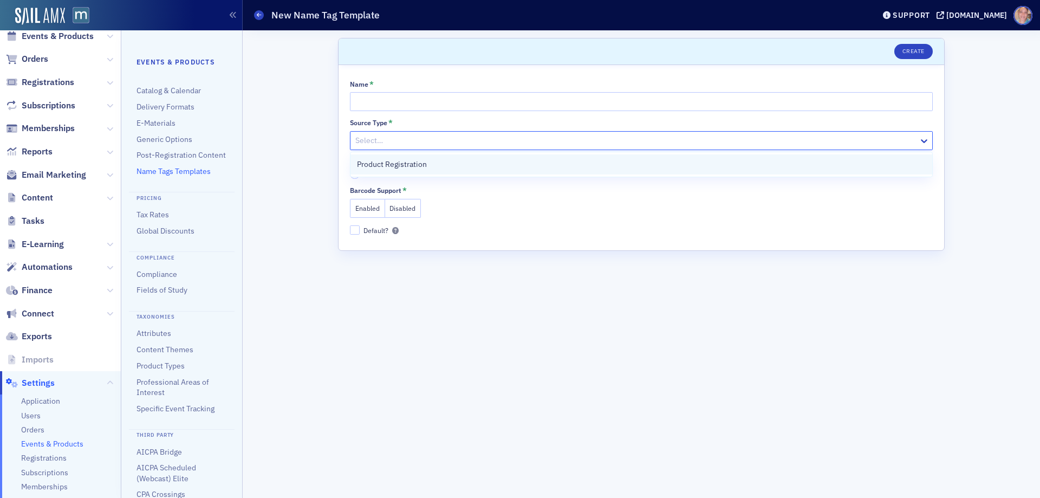
click at [476, 158] on div "Product Registration" at bounding box center [641, 164] width 582 height 20
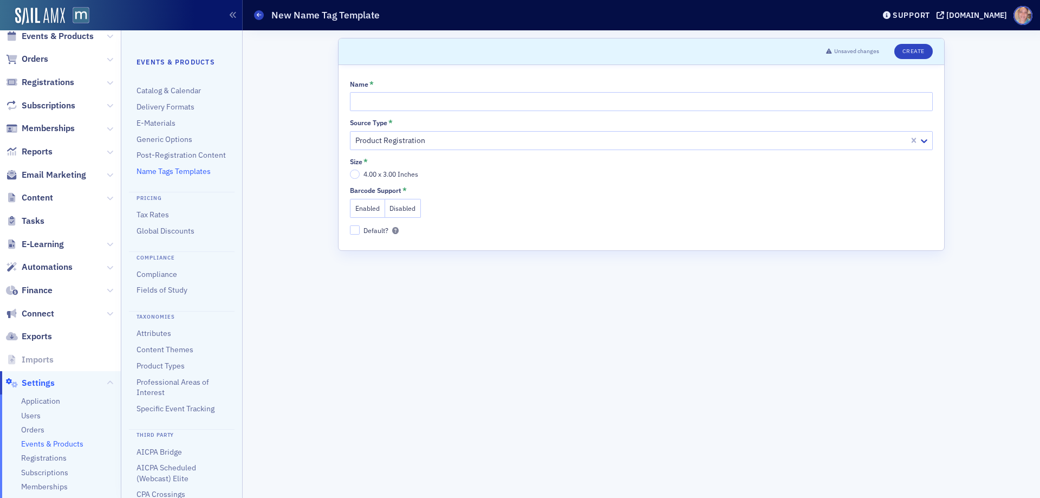
drag, startPoint x: 414, startPoint y: 208, endPoint x: 397, endPoint y: 197, distance: 20.7
click at [413, 208] on button "Disabled" at bounding box center [403, 208] width 36 height 19
click at [353, 175] on input "4.00 x 3.00 Inches" at bounding box center [355, 175] width 10 height 10
click at [378, 100] on input "Name *" at bounding box center [641, 101] width 583 height 19
type input "MACPA - Dee Test"
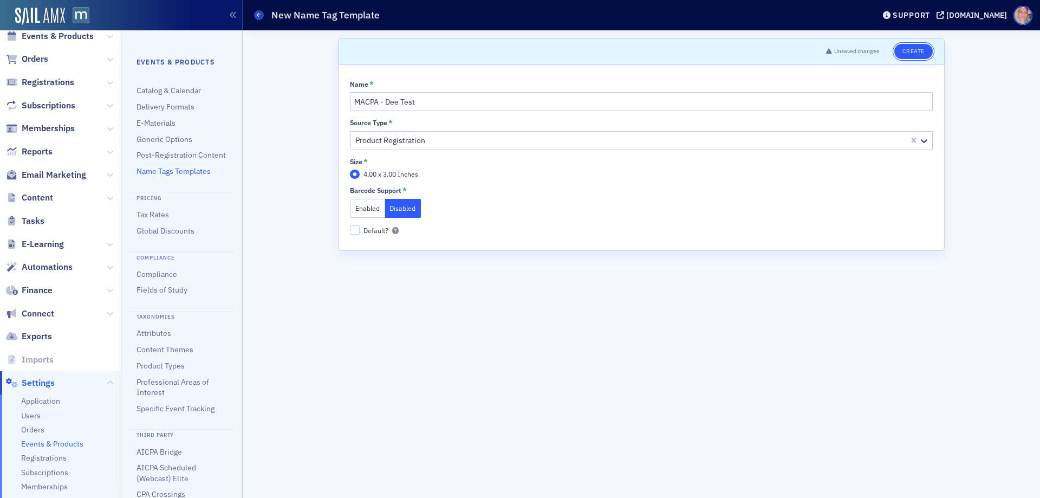
click at [907, 48] on button "Create" at bounding box center [913, 51] width 38 height 15
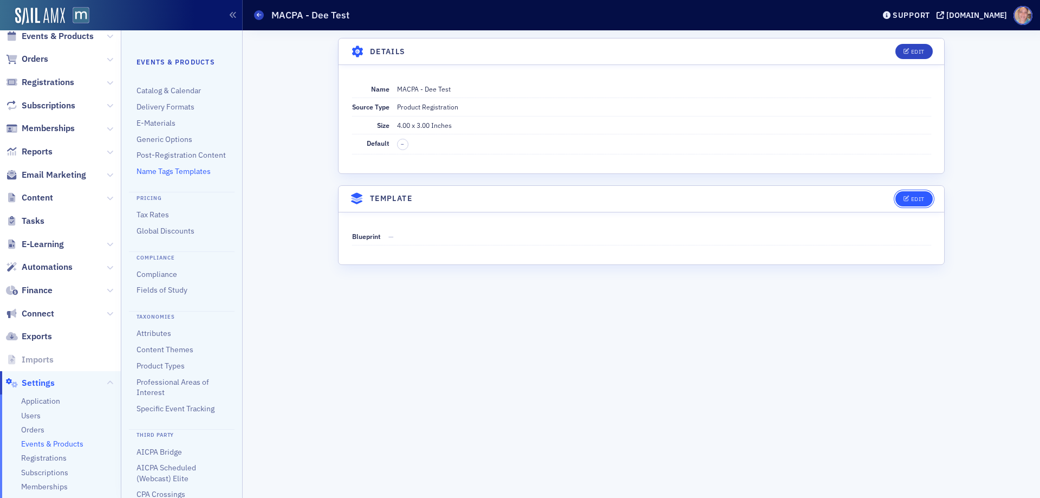
click at [912, 197] on div "Edit" at bounding box center [918, 199] width 14 height 6
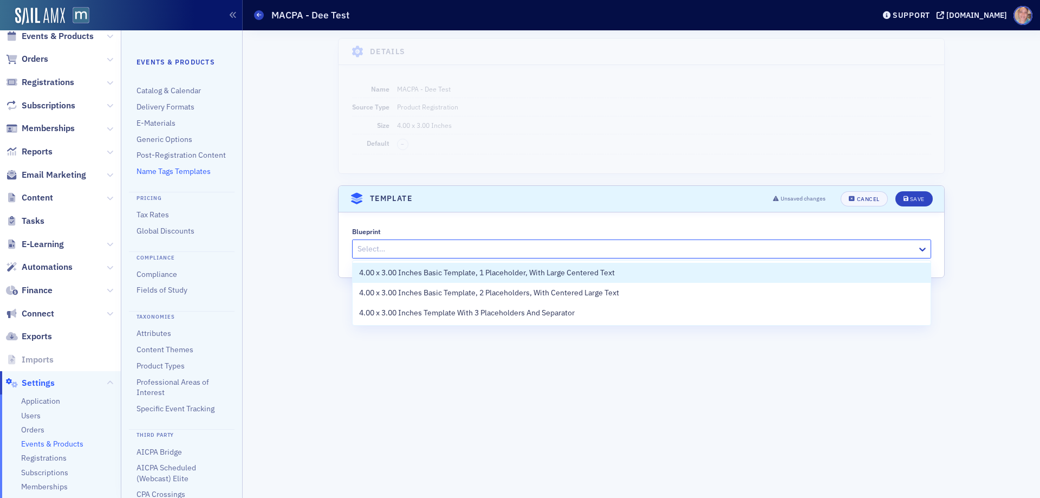
click at [523, 246] on div at bounding box center [636, 249] width 560 height 14
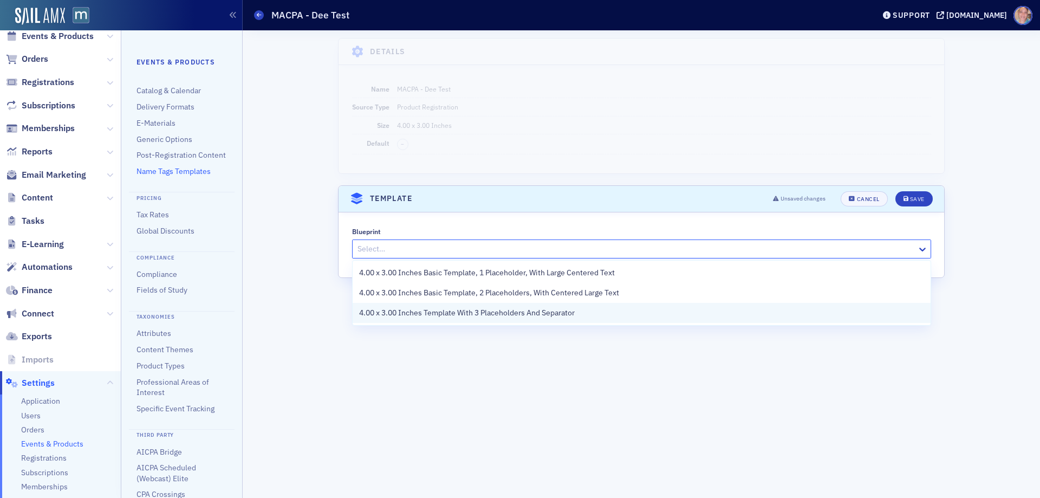
click at [488, 314] on span "4.00 x 3.00 Inches Template With 3 Placeholders And Separator" at bounding box center [467, 312] width 216 height 11
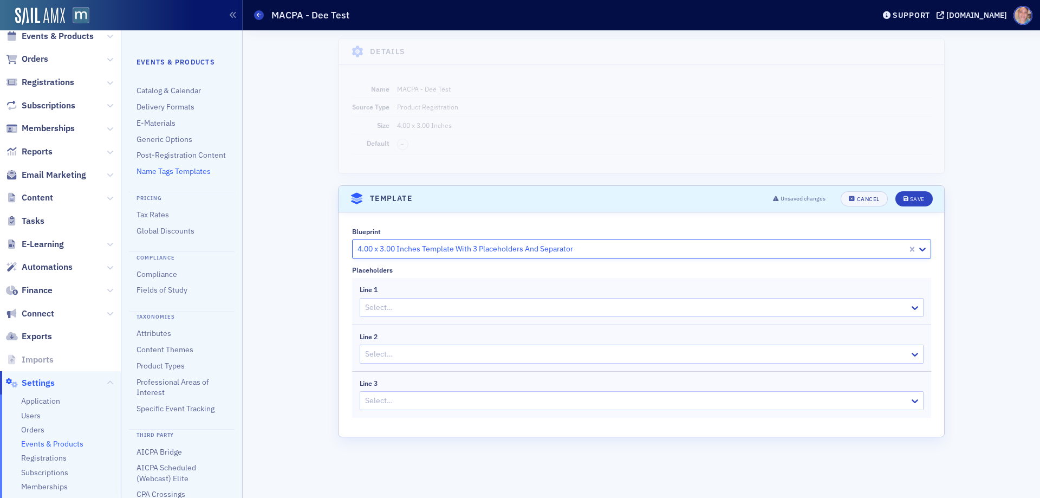
click at [551, 303] on div at bounding box center [636, 308] width 544 height 14
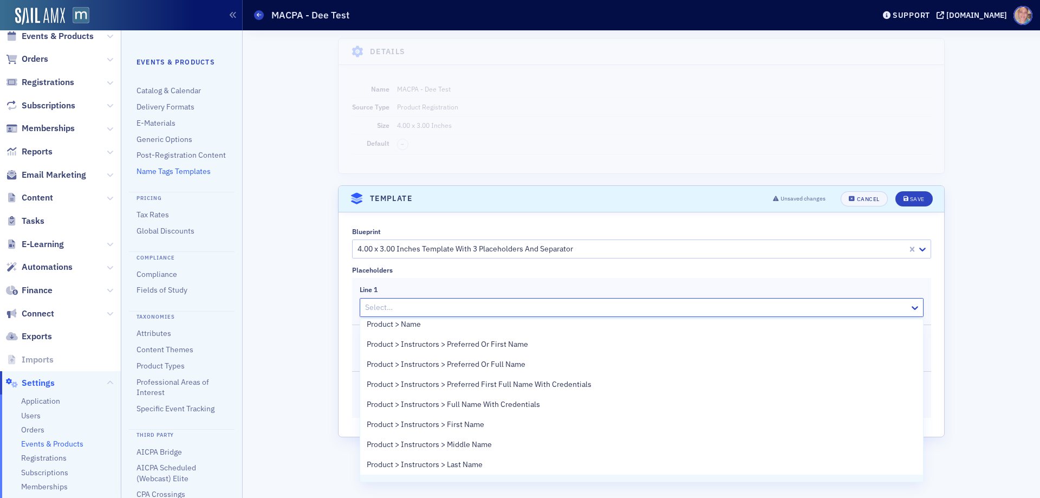
scroll to position [596, 0]
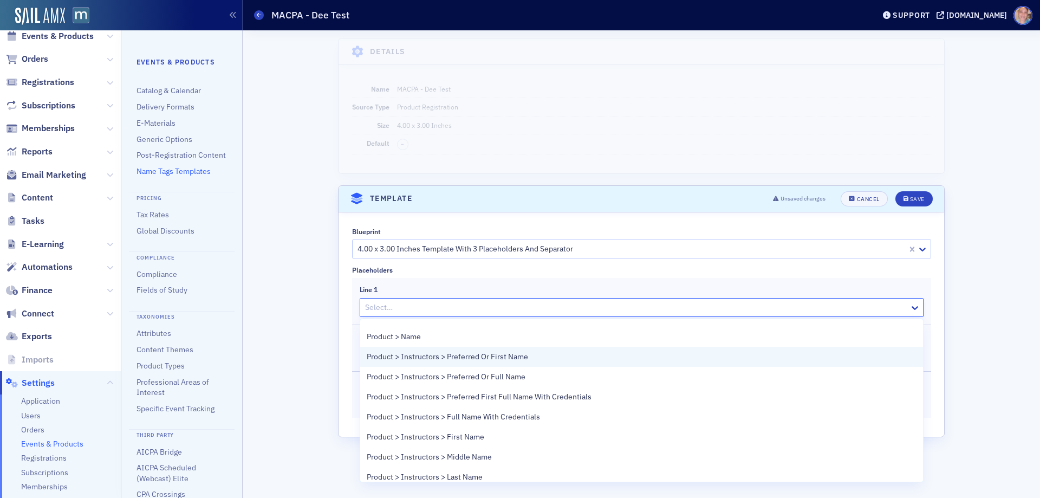
click at [534, 355] on div "Product > Instructors > Preferred Or First Name" at bounding box center [642, 356] width 550 height 11
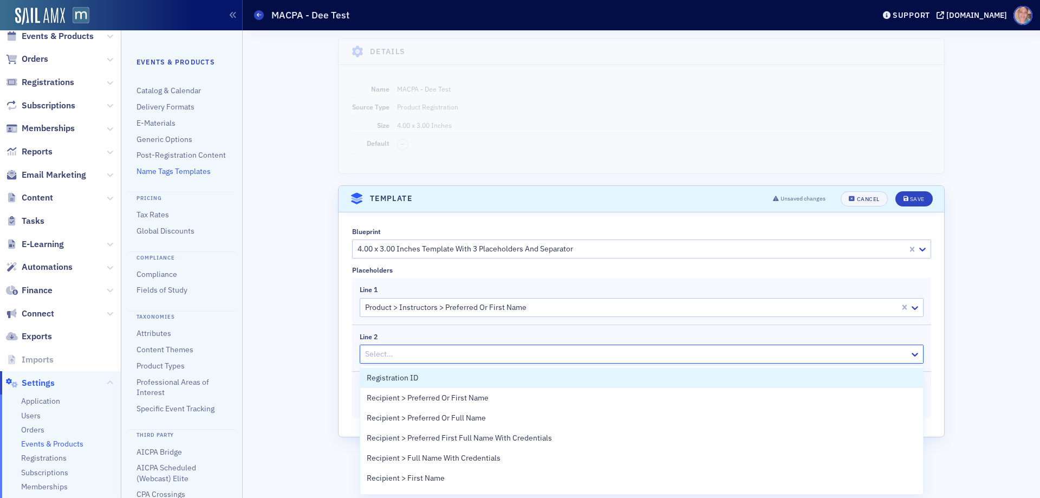
click at [503, 353] on div at bounding box center [636, 354] width 544 height 14
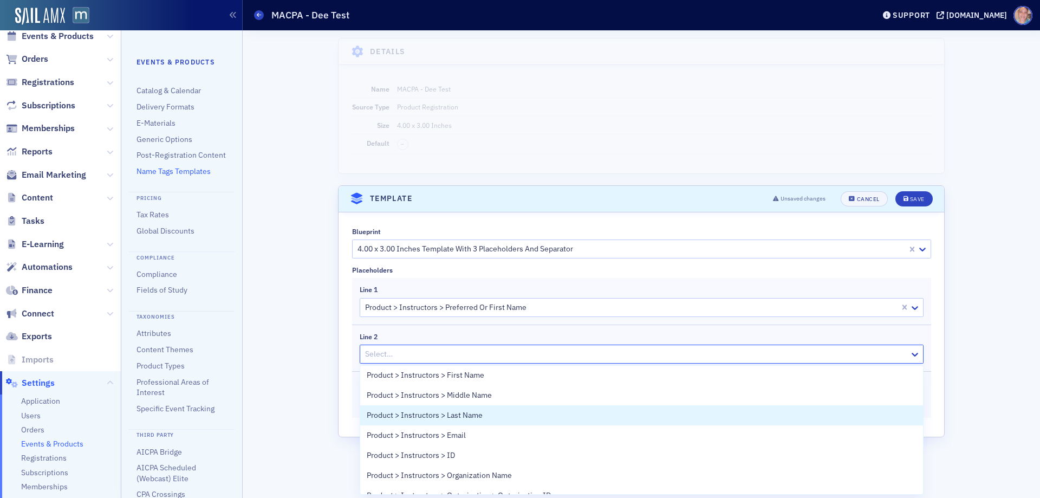
scroll to position [758, 0]
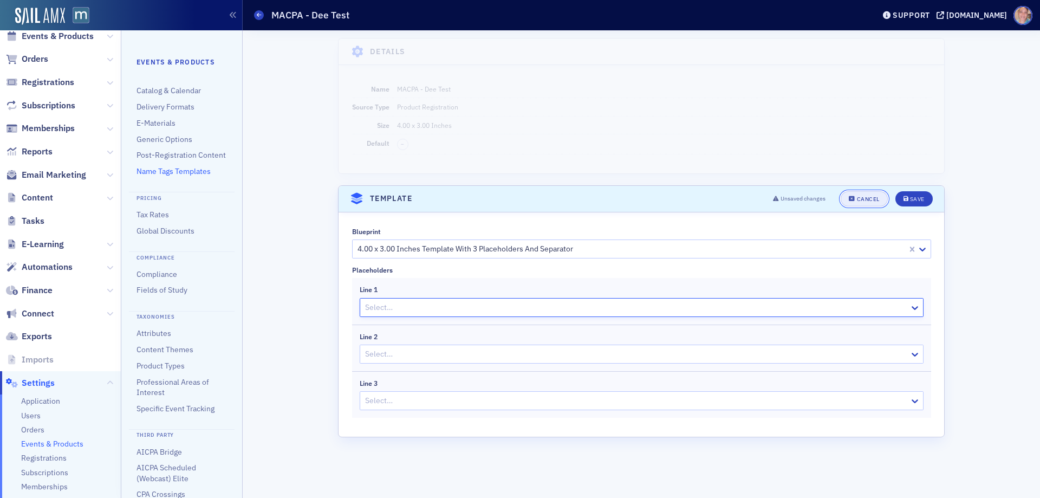
click at [869, 203] on button "Cancel" at bounding box center [864, 198] width 47 height 15
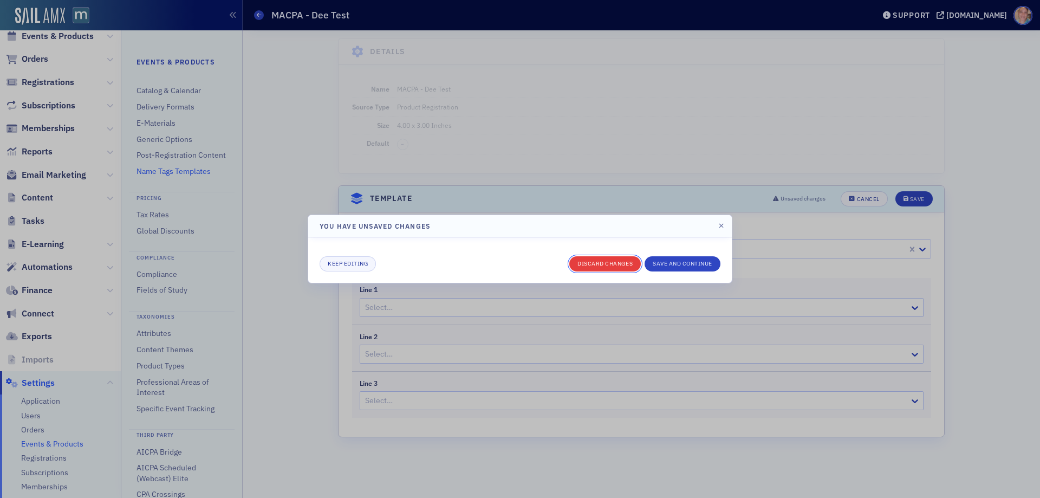
click at [627, 263] on button "Discard changes" at bounding box center [605, 263] width 72 height 15
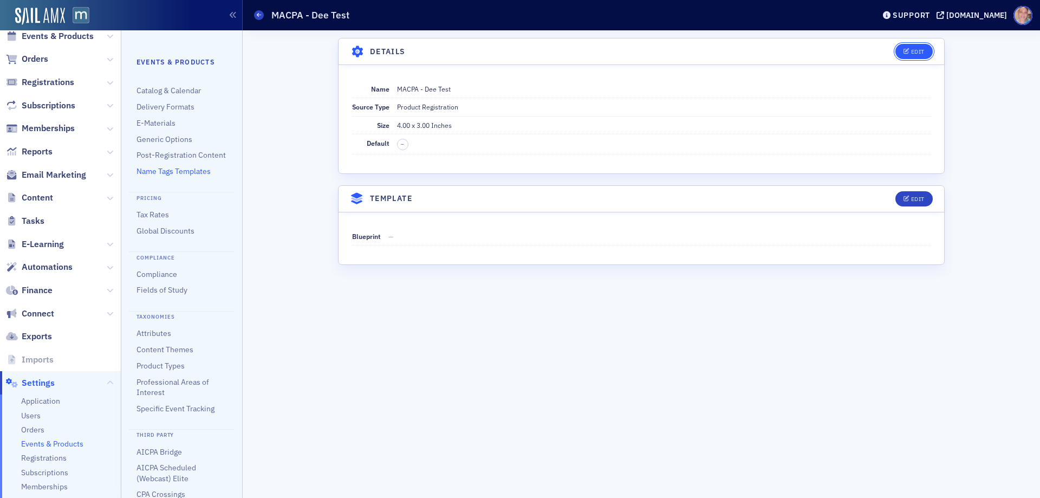
click at [921, 53] on div "Edit" at bounding box center [918, 52] width 14 height 6
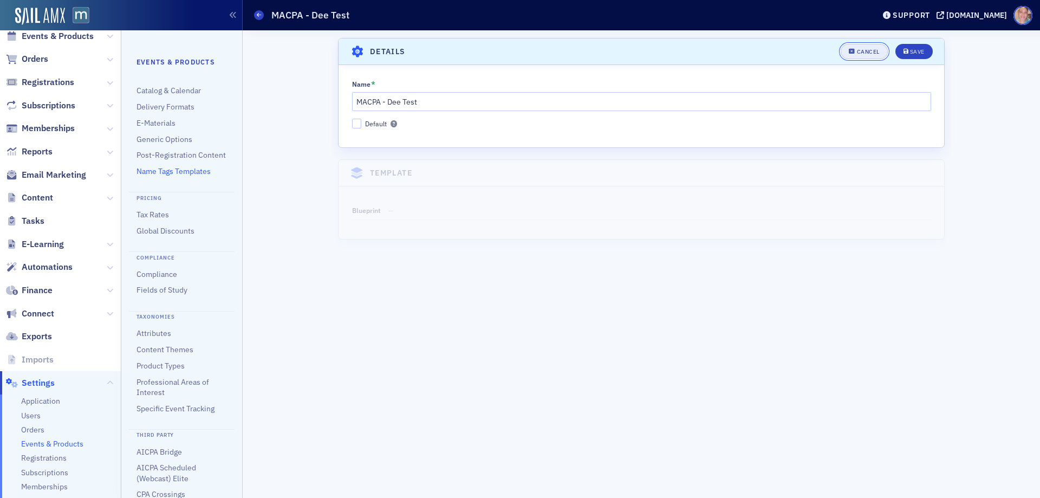
click at [856, 52] on span "Cancel" at bounding box center [864, 52] width 30 height 6
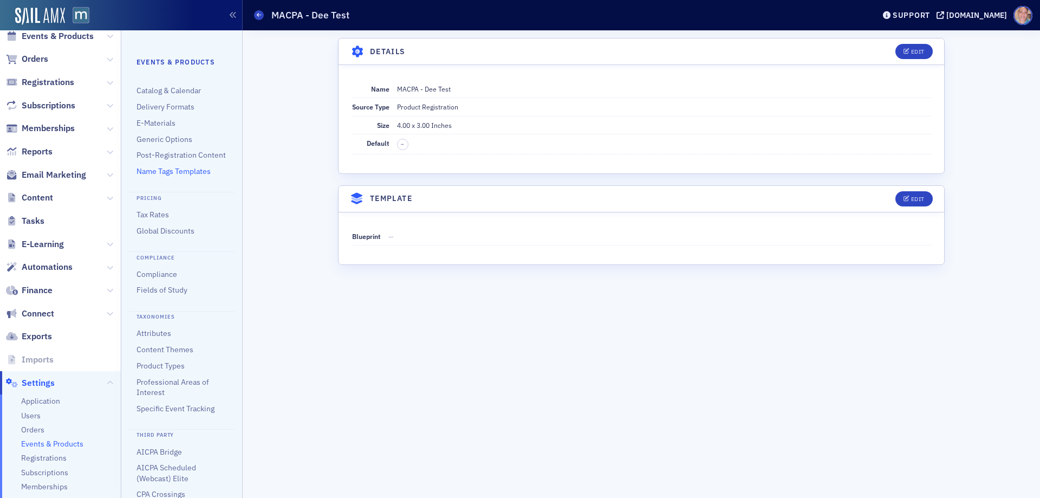
click at [193, 176] on link "Name Tags Templates" at bounding box center [174, 171] width 74 height 10
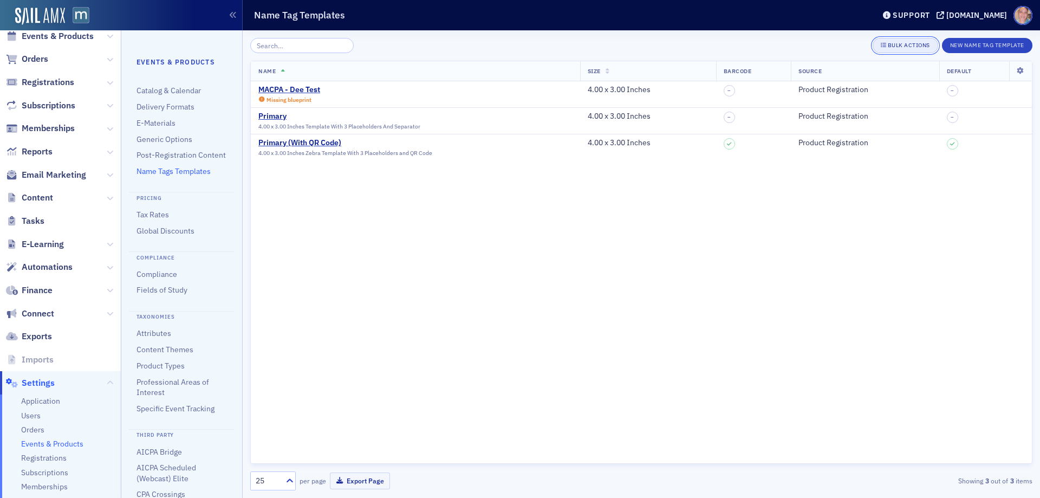
click at [888, 44] on div "Bulk Actions" at bounding box center [909, 45] width 42 height 6
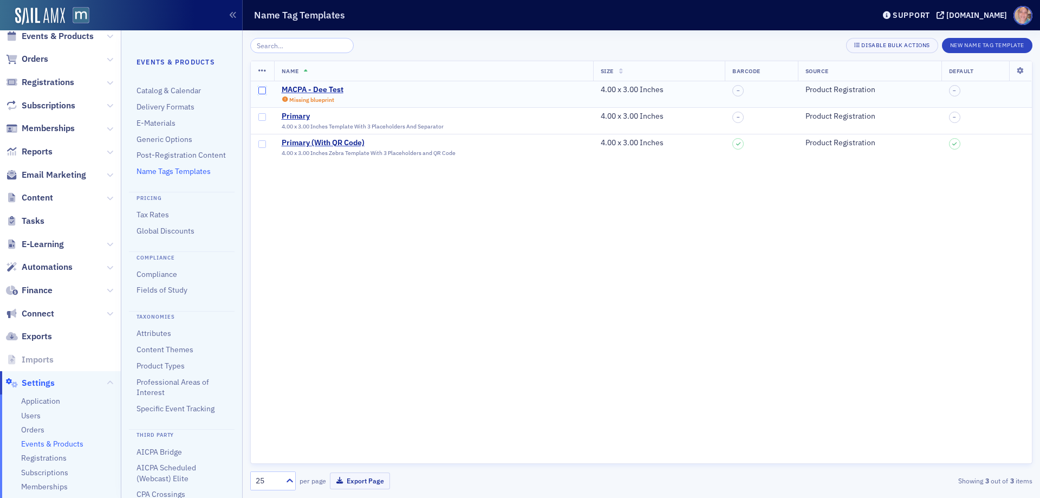
click at [260, 90] on input "checkbox" at bounding box center [262, 91] width 8 height 8
click at [265, 70] on icon at bounding box center [262, 71] width 8 height 9
click at [328, 78] on div "Delete 1 row" at bounding box center [316, 80] width 85 height 10
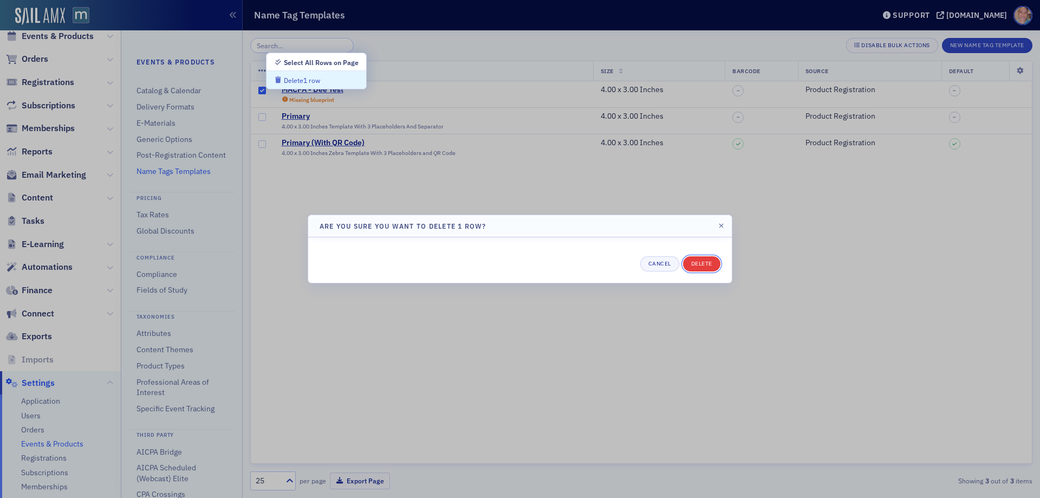
click at [699, 259] on button "Delete" at bounding box center [701, 263] width 37 height 15
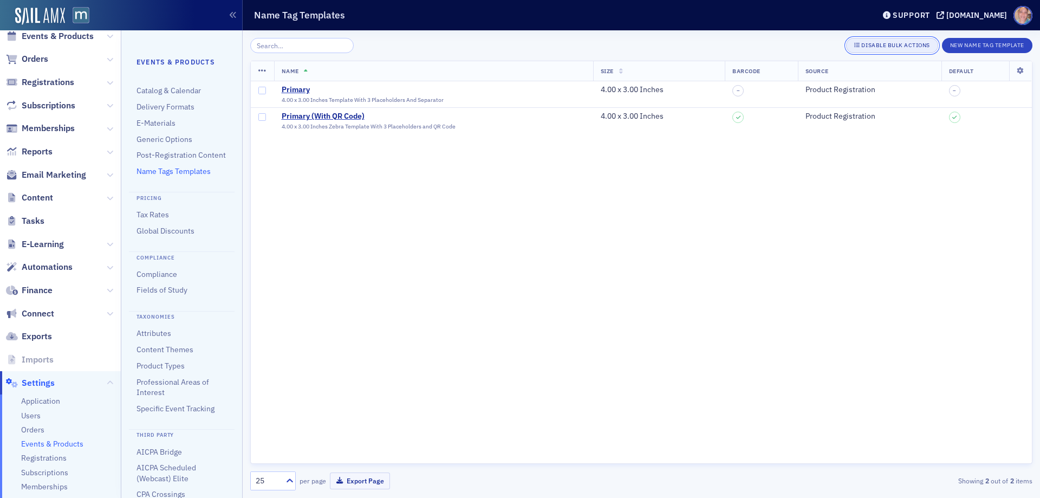
click at [868, 48] on div "Disable Bulk Actions" at bounding box center [895, 45] width 69 height 6
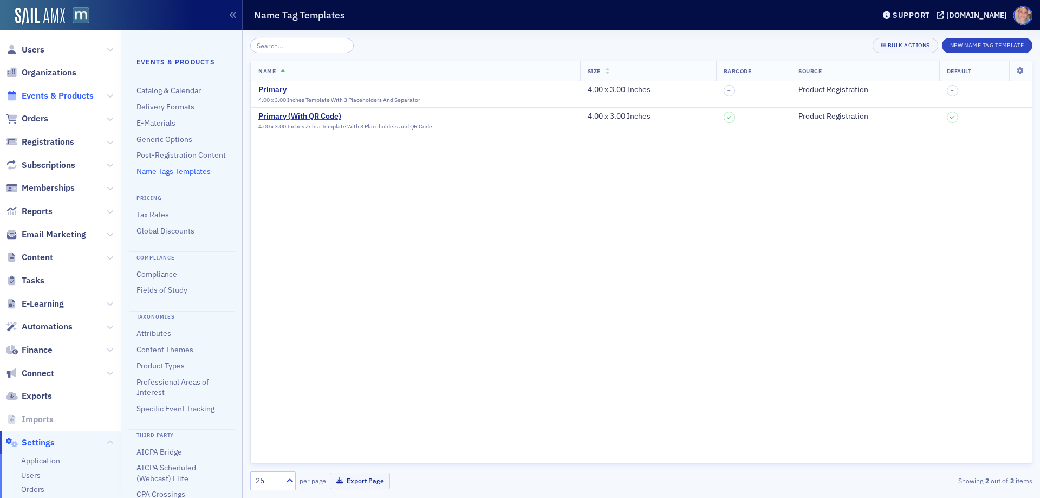
click at [46, 99] on span "Events & Products" at bounding box center [58, 96] width 72 height 12
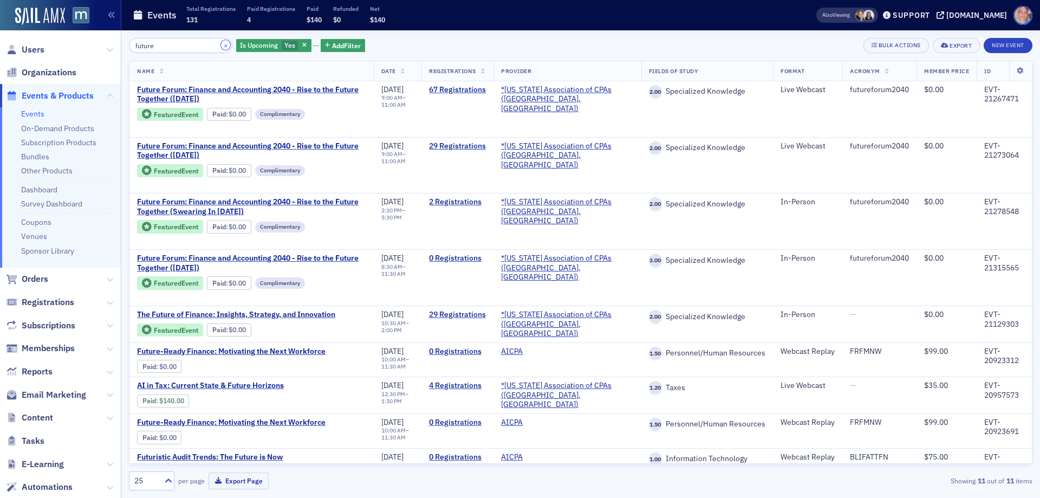
click at [221, 45] on button "×" at bounding box center [226, 45] width 10 height 10
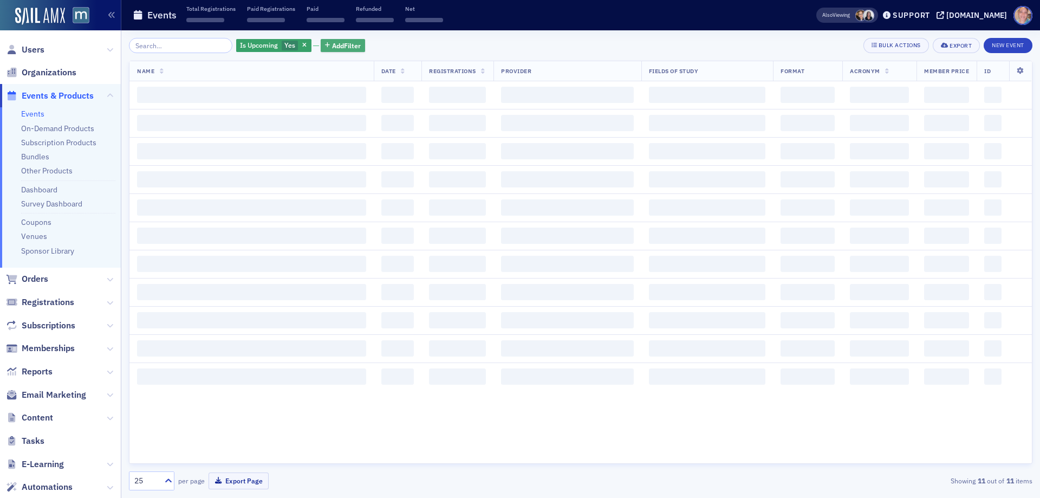
click at [335, 43] on span "Add Filter" at bounding box center [346, 46] width 29 height 10
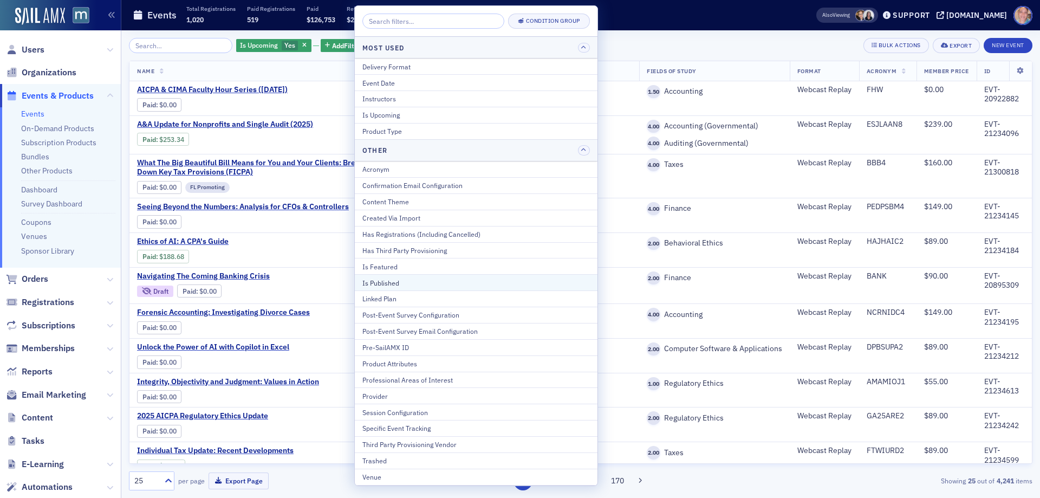
click at [415, 281] on div "Is Published" at bounding box center [476, 283] width 228 height 10
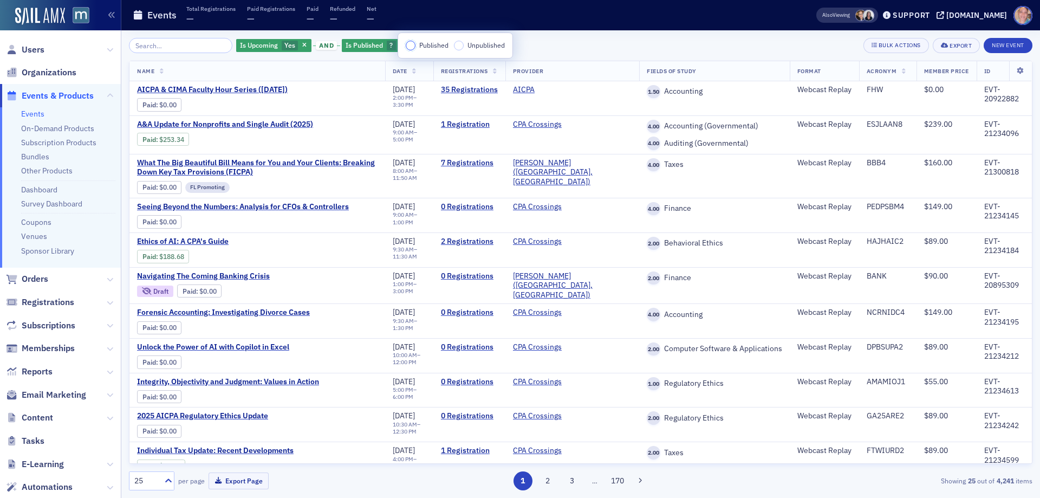
click at [412, 49] on input "Published" at bounding box center [411, 46] width 10 height 10
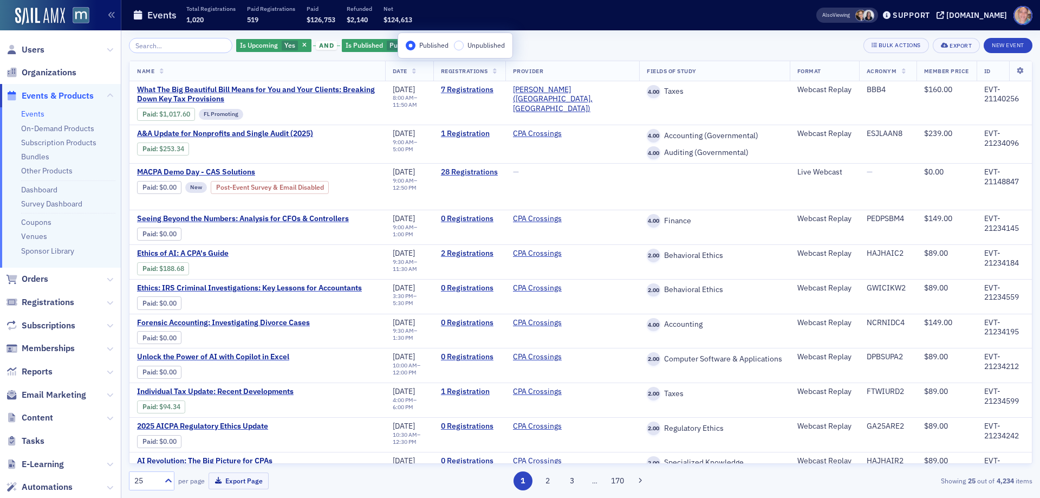
click at [568, 49] on div "Is Upcoming Yes and Is Published Published Add Filter Bulk Actions Export New E…" at bounding box center [581, 45] width 904 height 15
click at [141, 44] on input "search" at bounding box center [180, 45] width 103 height 15
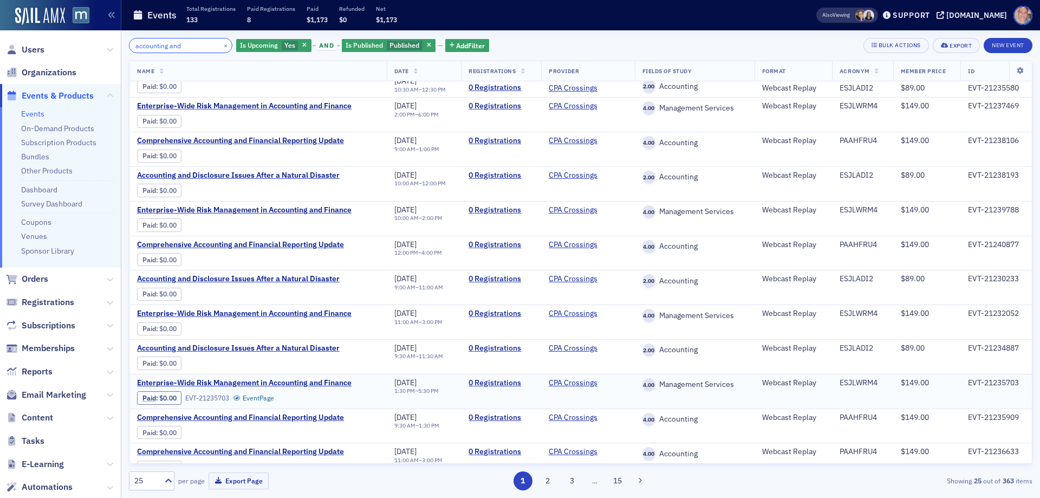
scroll to position [325, 0]
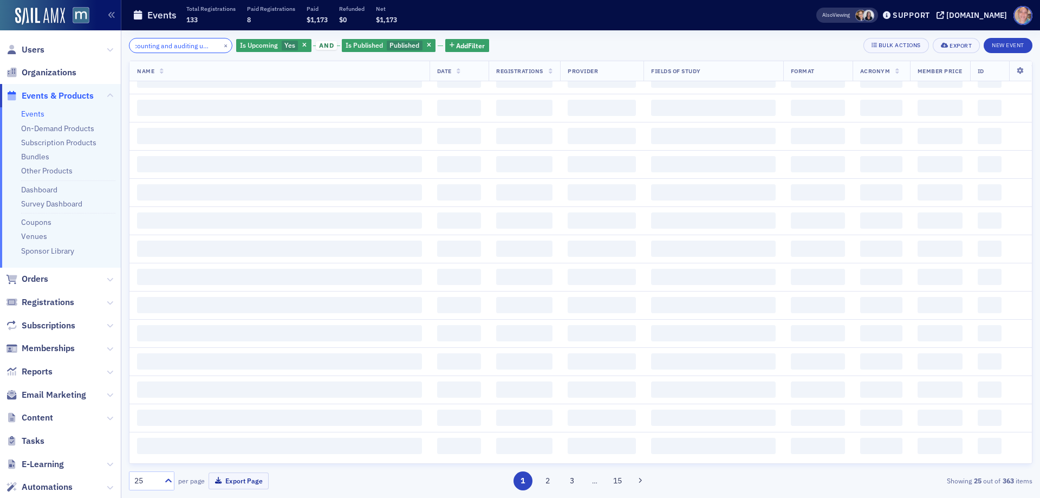
scroll to position [0, 21]
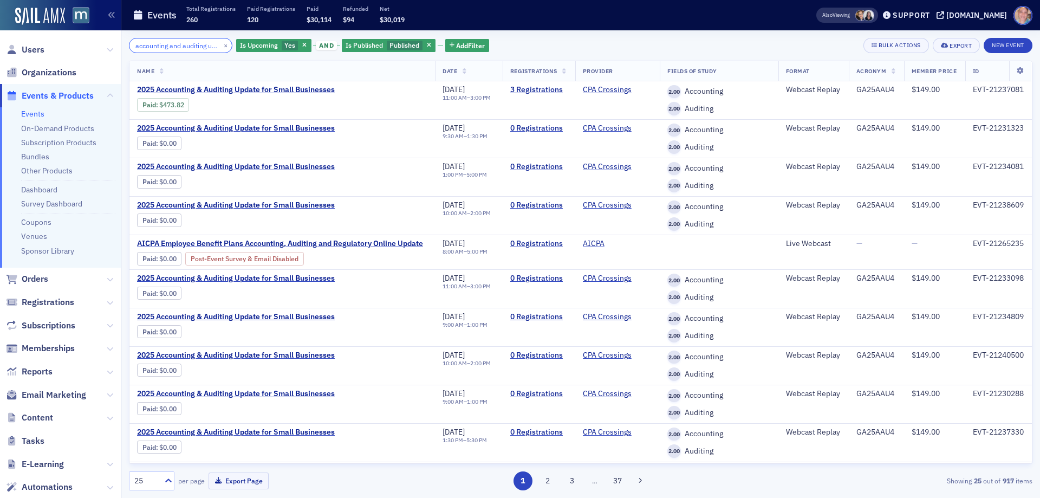
click at [186, 48] on input "accounting and auditing update" at bounding box center [180, 45] width 103 height 15
click at [186, 47] on input "accounting and auditing update" at bounding box center [180, 45] width 103 height 15
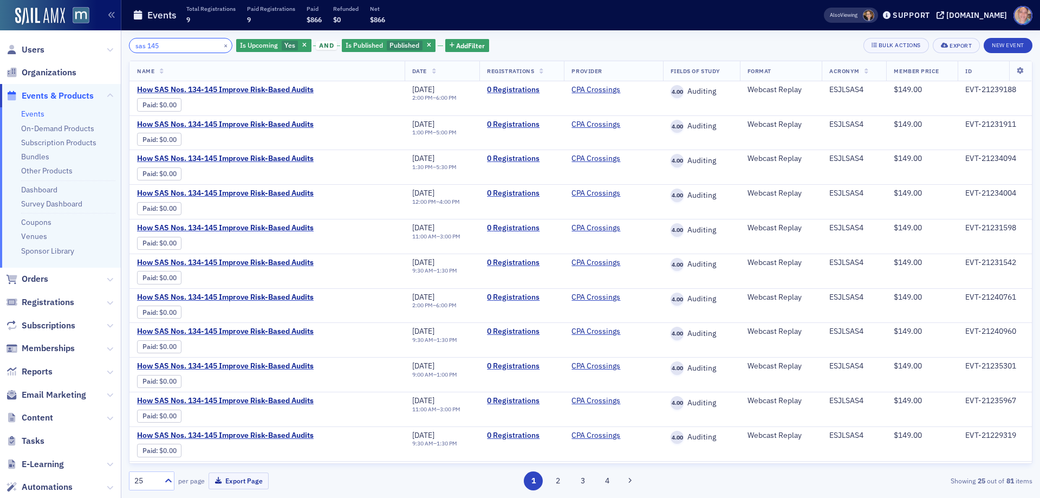
drag, startPoint x: 168, startPoint y: 53, endPoint x: 93, endPoint y: 51, distance: 74.8
click at [93, 51] on div "Users Organizations Events & Products Events On-Demand Products Subscription Pr…" at bounding box center [520, 249] width 1040 height 498
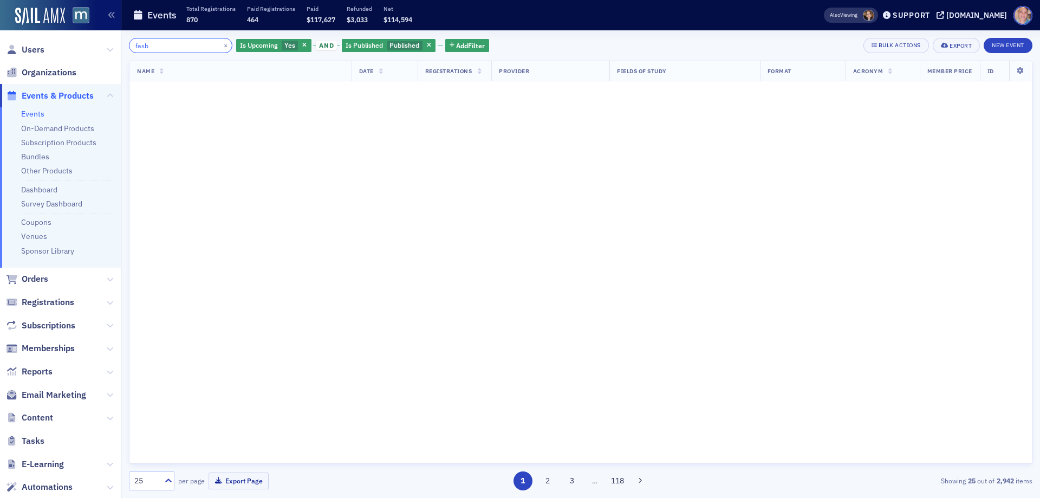
type input "fasb"
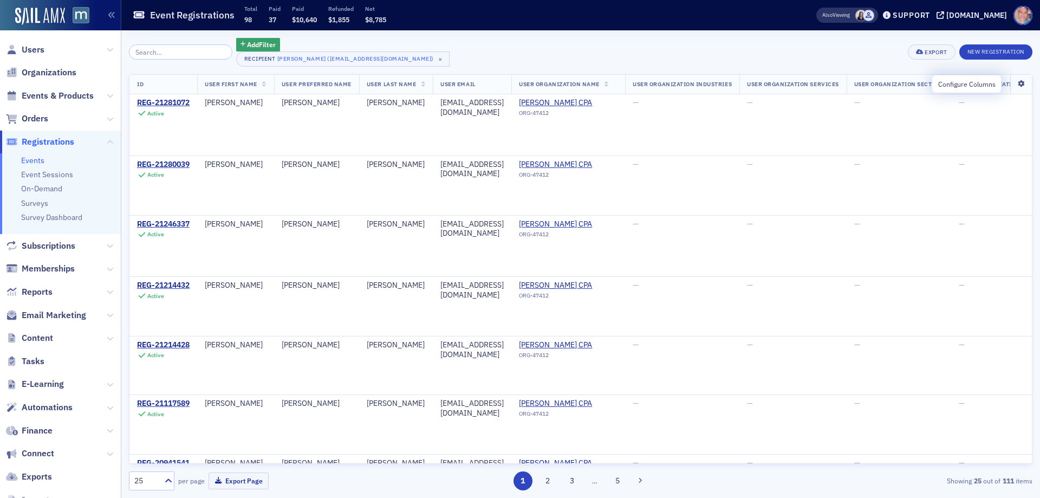
click at [1014, 83] on icon at bounding box center [1021, 84] width 22 height 7
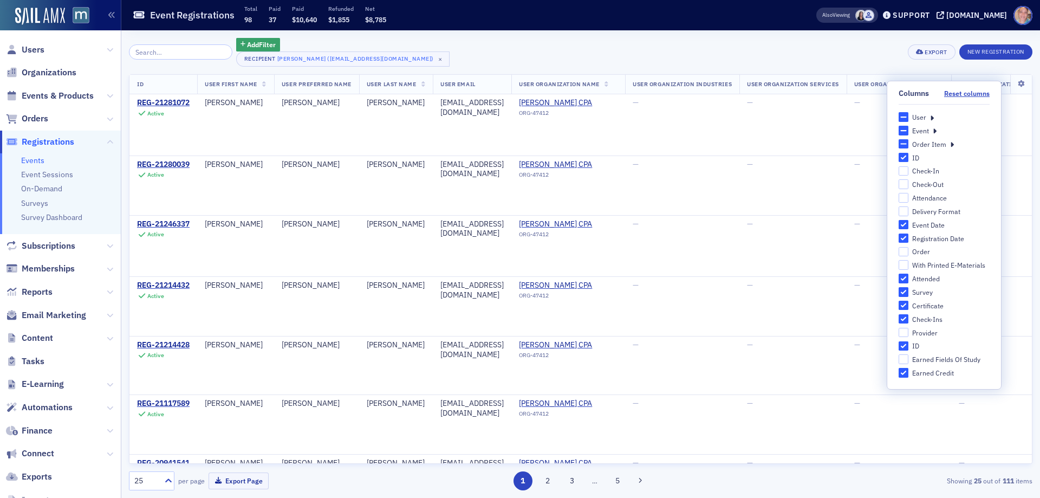
click at [932, 119] on icon at bounding box center [932, 117] width 4 height 10
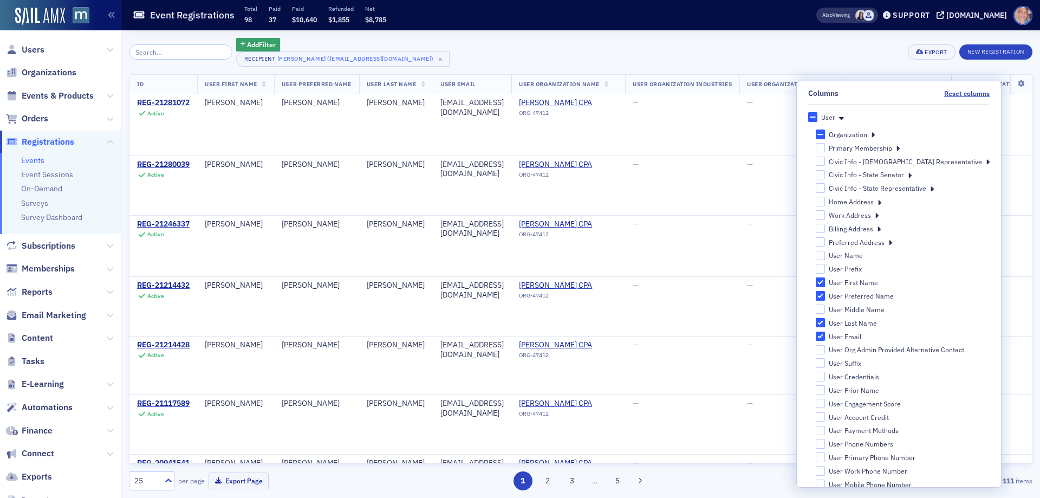
click at [875, 137] on icon at bounding box center [873, 134] width 4 height 10
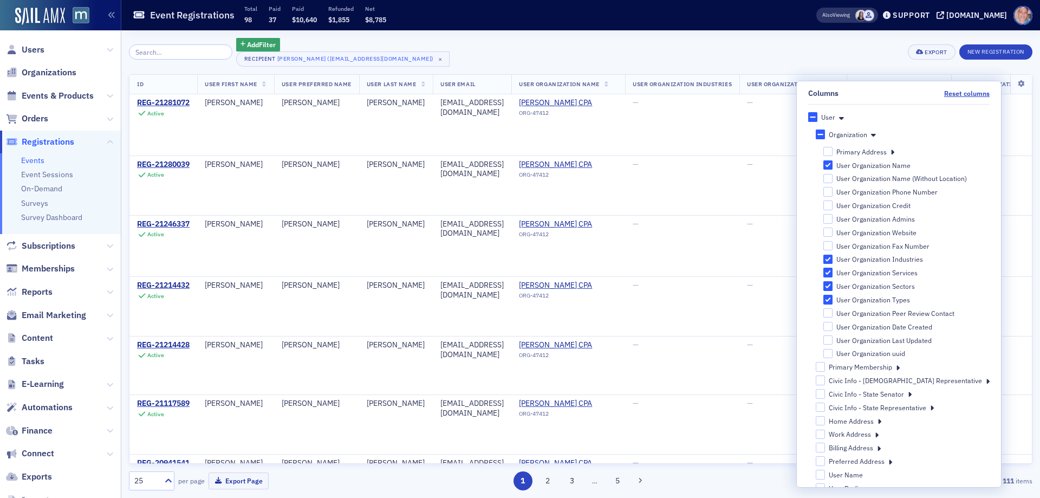
click at [860, 262] on div "User Organization Industries" at bounding box center [879, 259] width 87 height 9
click at [833, 262] on input "User Organization Industries" at bounding box center [828, 260] width 10 height 10
checkbox input "false"
click at [833, 276] on input "User Organization Services" at bounding box center [828, 273] width 10 height 10
checkbox input "false"
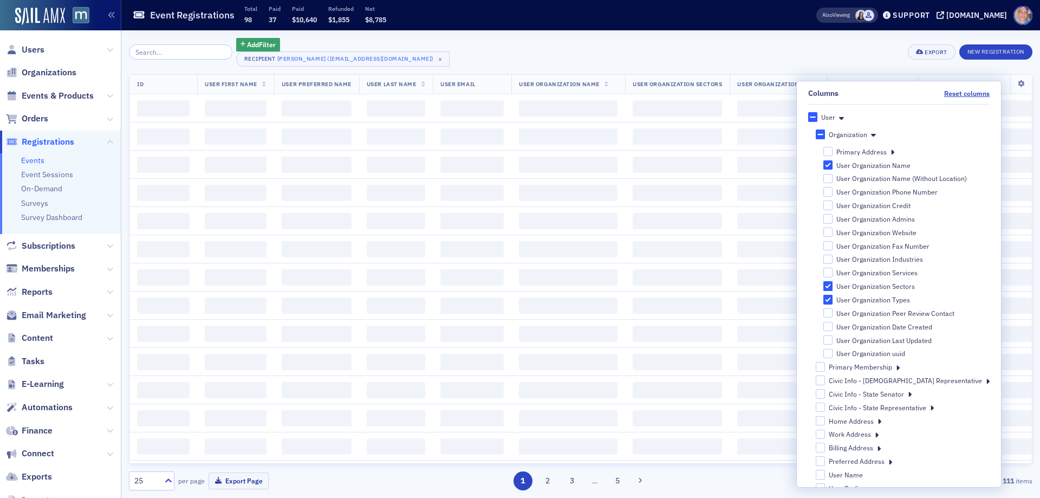
click at [833, 287] on input "User Organization Sectors" at bounding box center [828, 286] width 10 height 10
checkbox input "false"
click at [833, 302] on input "User Organization Types" at bounding box center [828, 300] width 10 height 10
checkbox input "false"
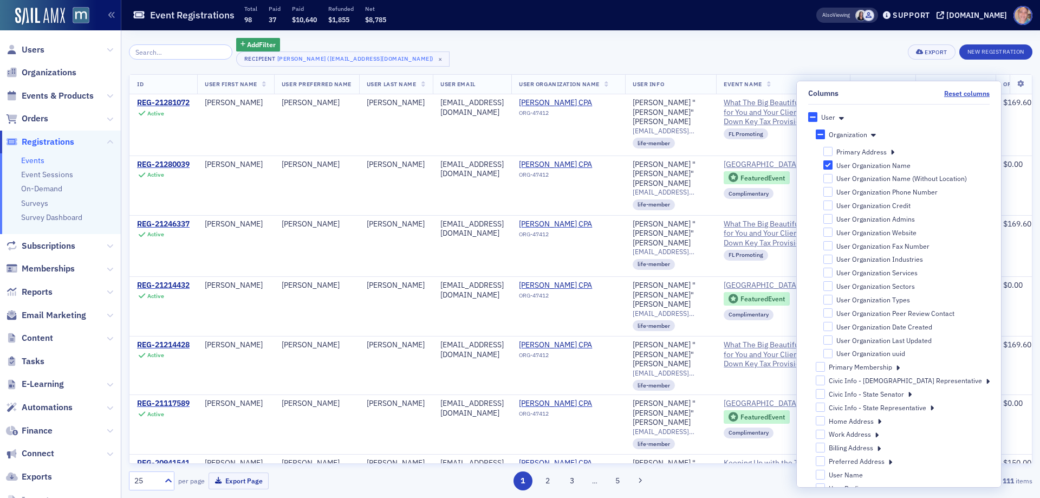
click at [731, 56] on div "Add Filter Recipient Jim Stewart (jcs51@verizon.net) × Export New Registration" at bounding box center [581, 52] width 904 height 29
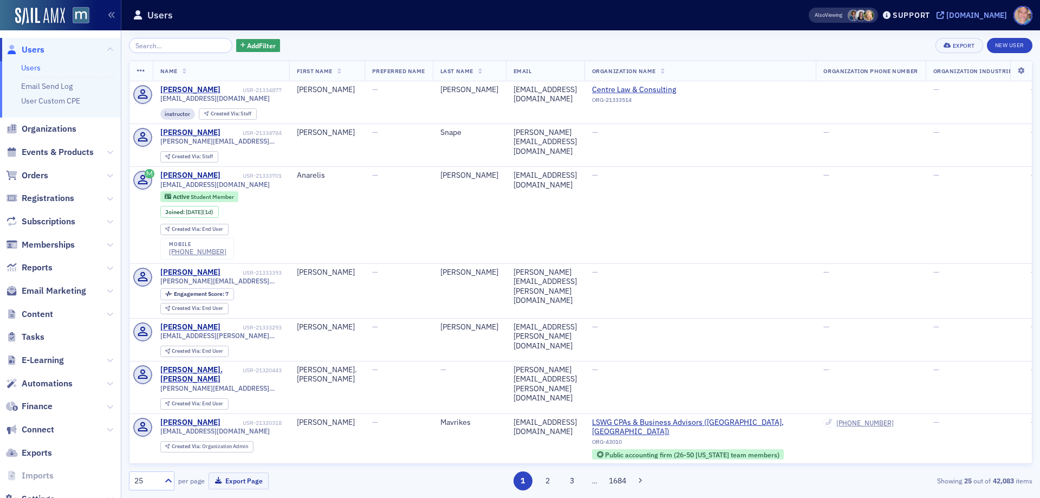
click at [982, 17] on div "[DOMAIN_NAME]" at bounding box center [976, 15] width 61 height 10
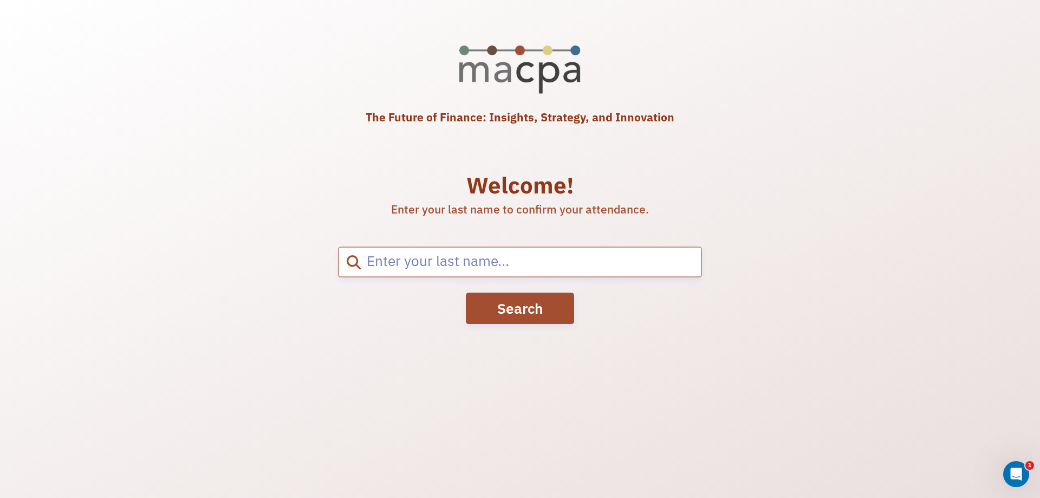
click at [423, 267] on input "search" at bounding box center [531, 262] width 340 height 29
type input "[PERSON_NAME]"
click at [516, 308] on button "Search" at bounding box center [520, 308] width 108 height 31
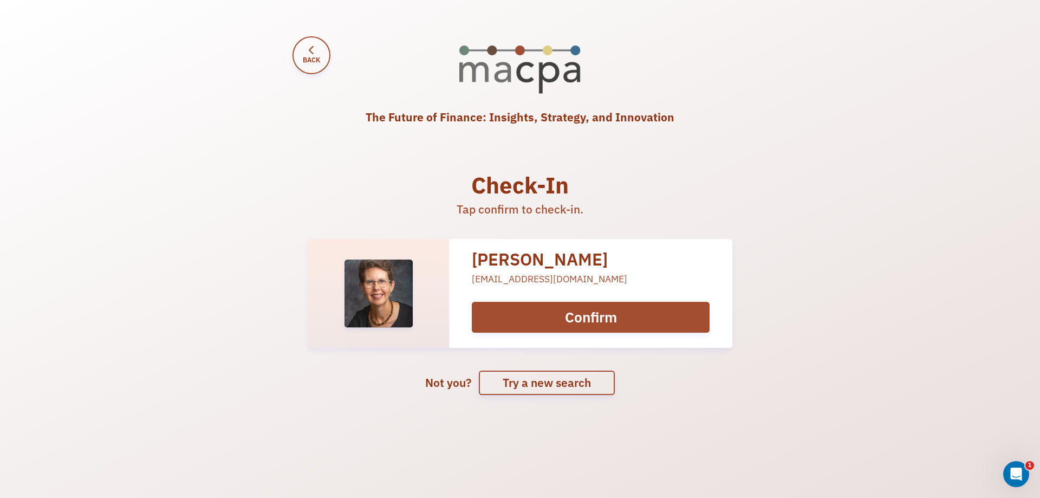
click at [315, 57] on span "Back" at bounding box center [311, 60] width 17 height 10
